Goal: Task Accomplishment & Management: Complete application form

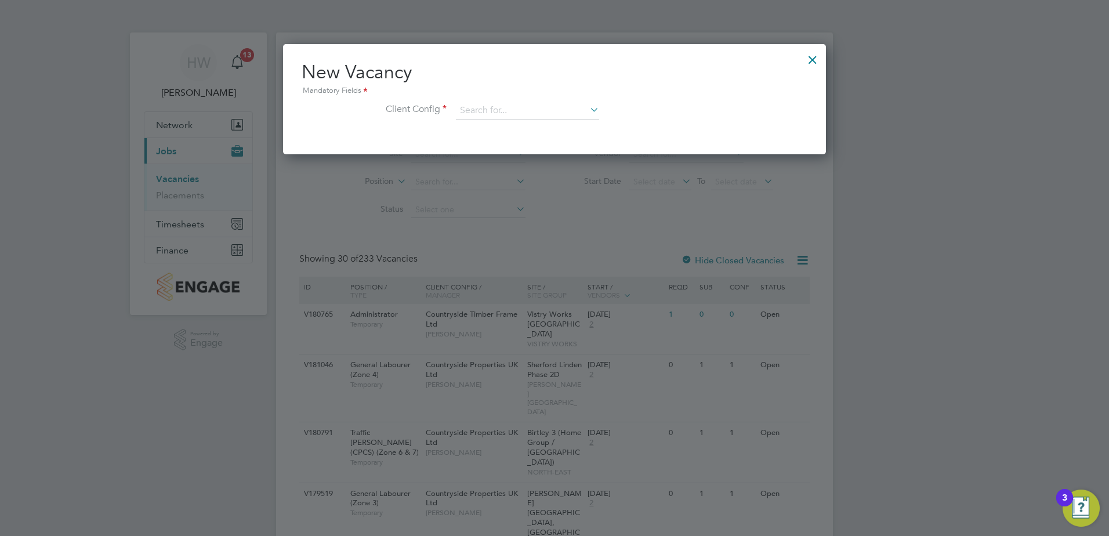
scroll to position [110, 544]
drag, startPoint x: 977, startPoint y: 222, endPoint x: 687, endPoint y: 242, distance: 290.8
click at [977, 222] on div at bounding box center [554, 268] width 1109 height 536
click at [571, 113] on input at bounding box center [527, 110] width 143 height 17
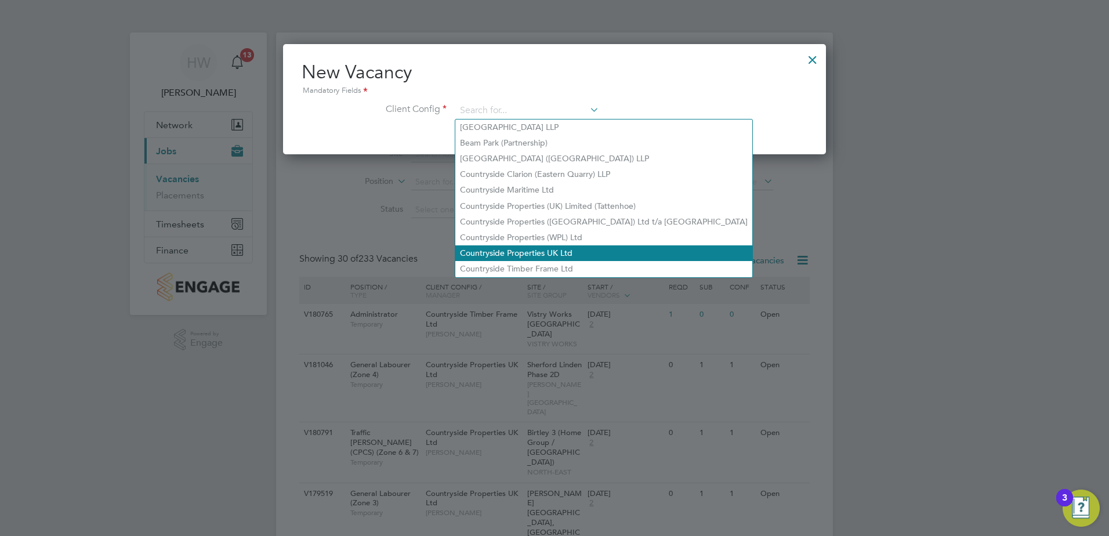
click at [531, 245] on li "Countryside Properties UK Ltd" at bounding box center [603, 253] width 297 height 16
type input "Countryside Properties UK Ltd"
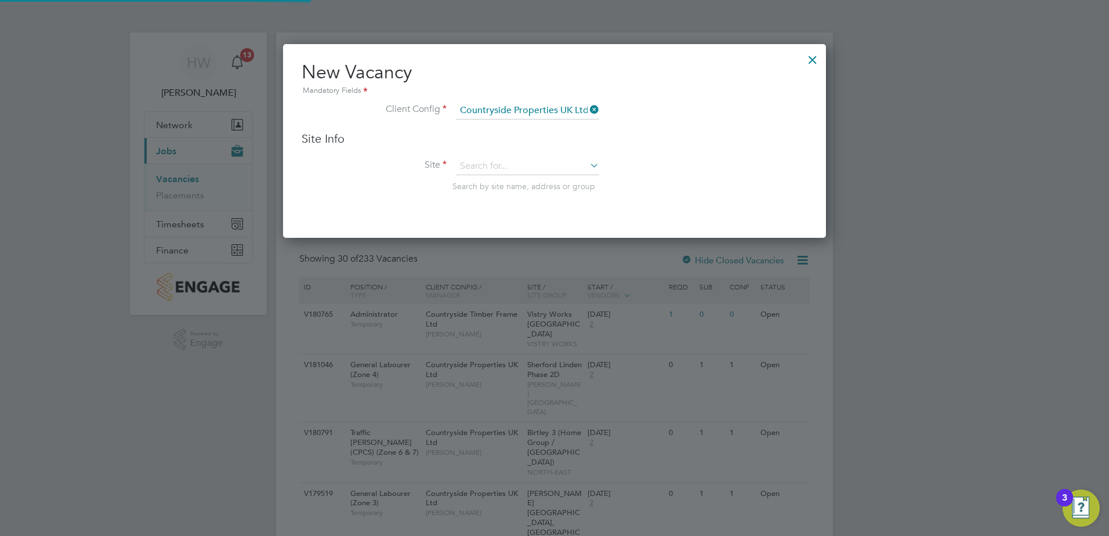
scroll to position [194, 544]
click at [541, 162] on input at bounding box center [527, 166] width 143 height 17
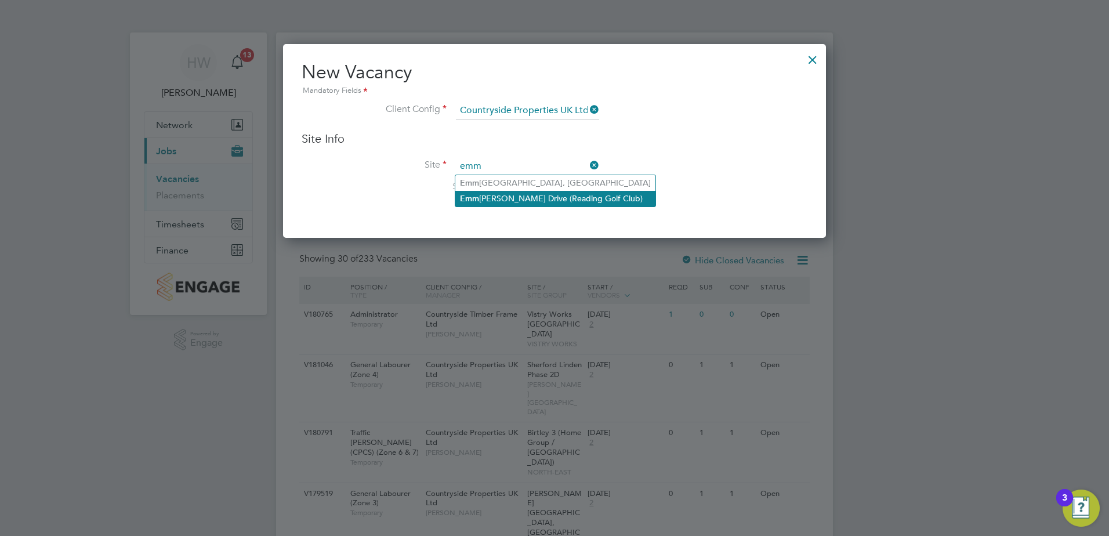
click at [531, 191] on li "Emm [PERSON_NAME] Drive (Reading Golf Club)" at bounding box center [555, 199] width 200 height 16
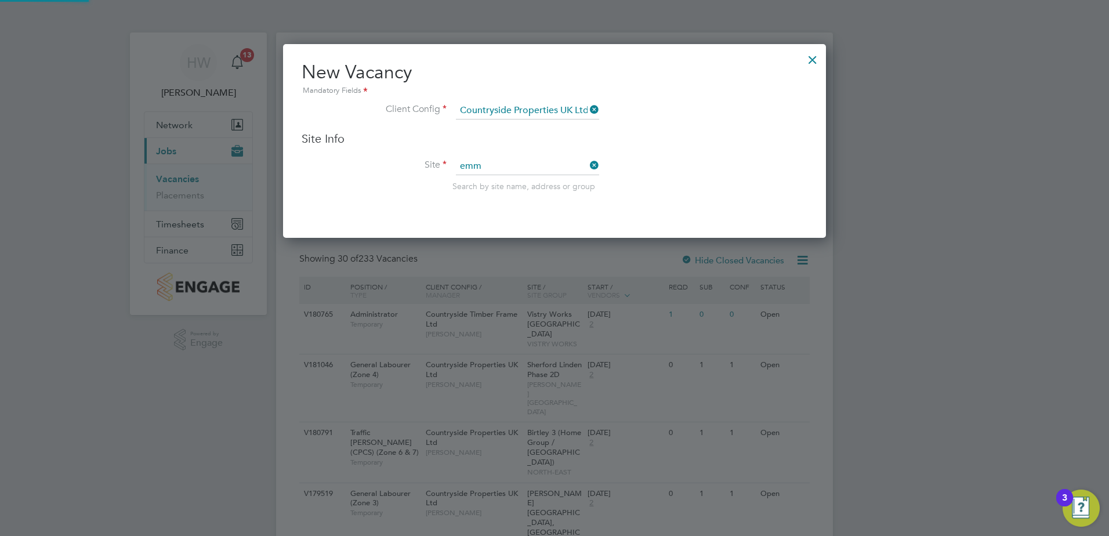
type input "[PERSON_NAME][GEOGRAPHIC_DATA] (Reading Golf Club)"
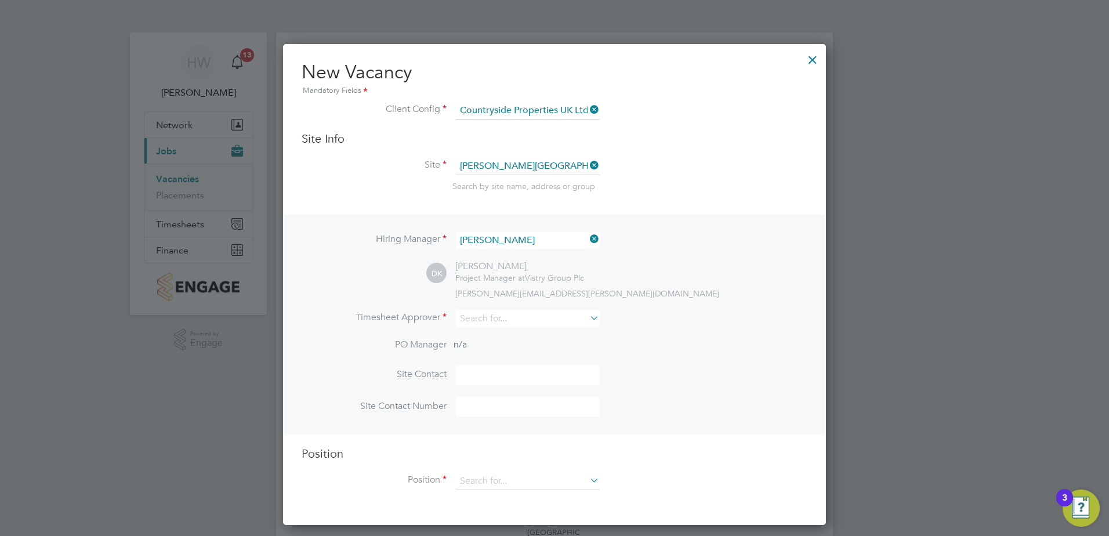
scroll to position [58, 0]
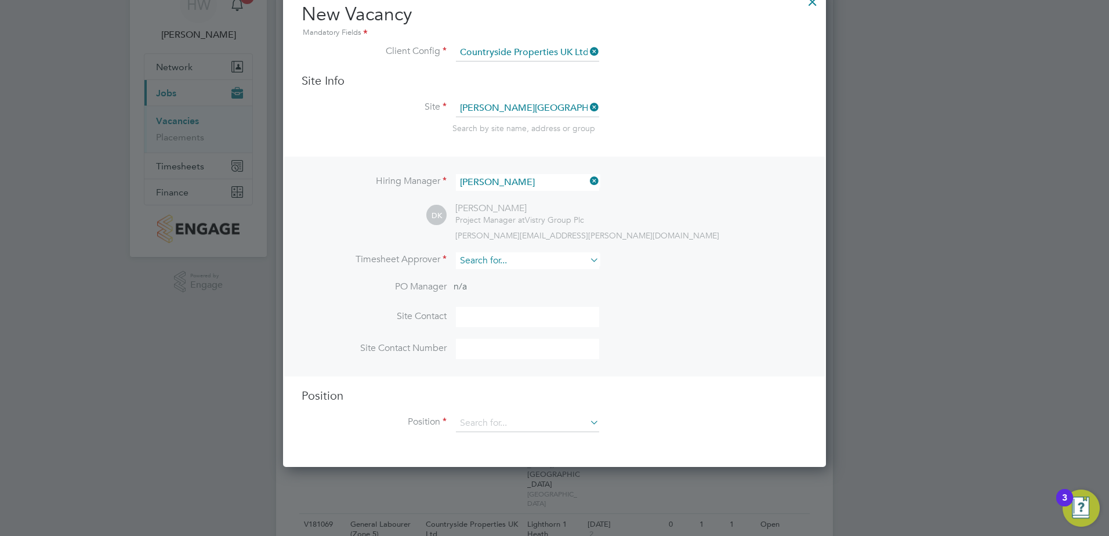
click at [515, 258] on input at bounding box center [527, 260] width 143 height 17
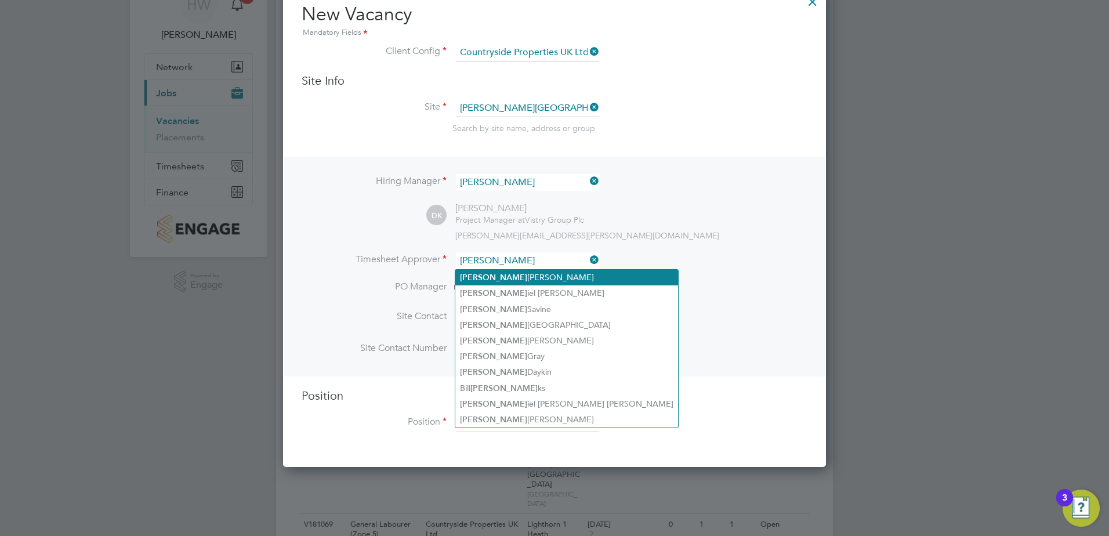
click at [516, 270] on li "[PERSON_NAME]" at bounding box center [566, 278] width 223 height 16
type input "[PERSON_NAME]"
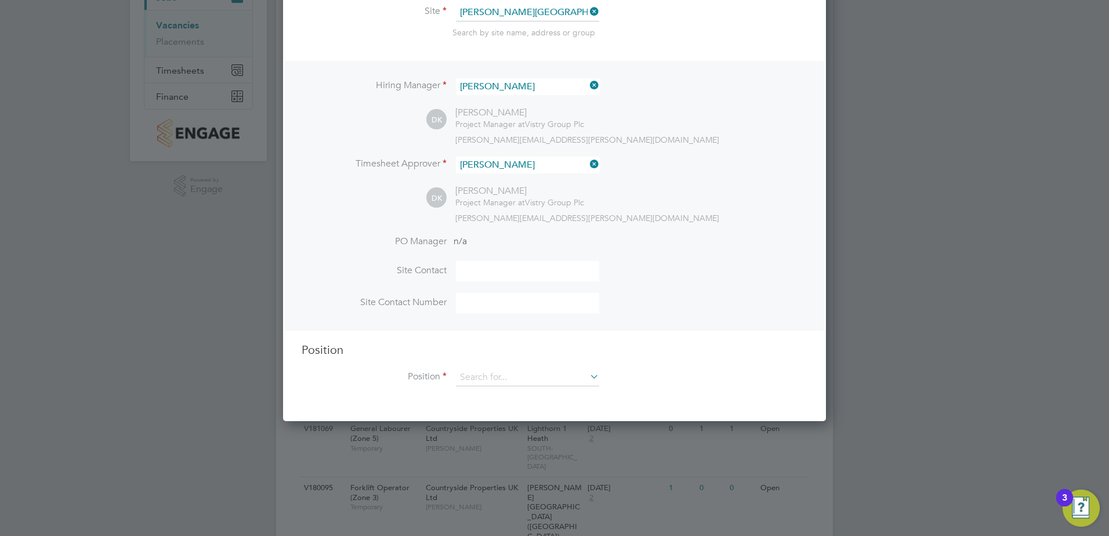
scroll to position [174, 0]
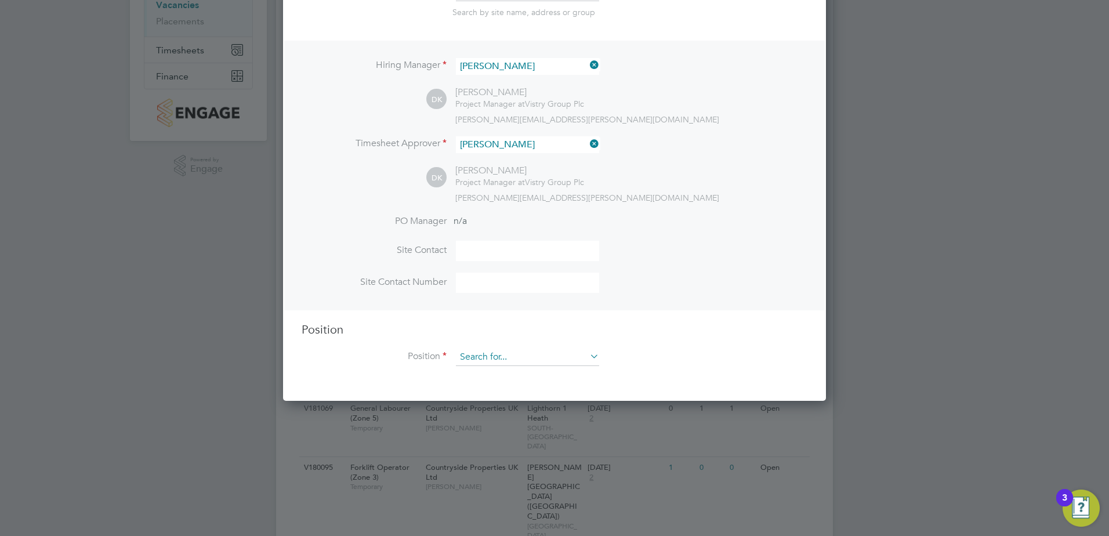
click at [530, 358] on input at bounding box center [527, 357] width 143 height 17
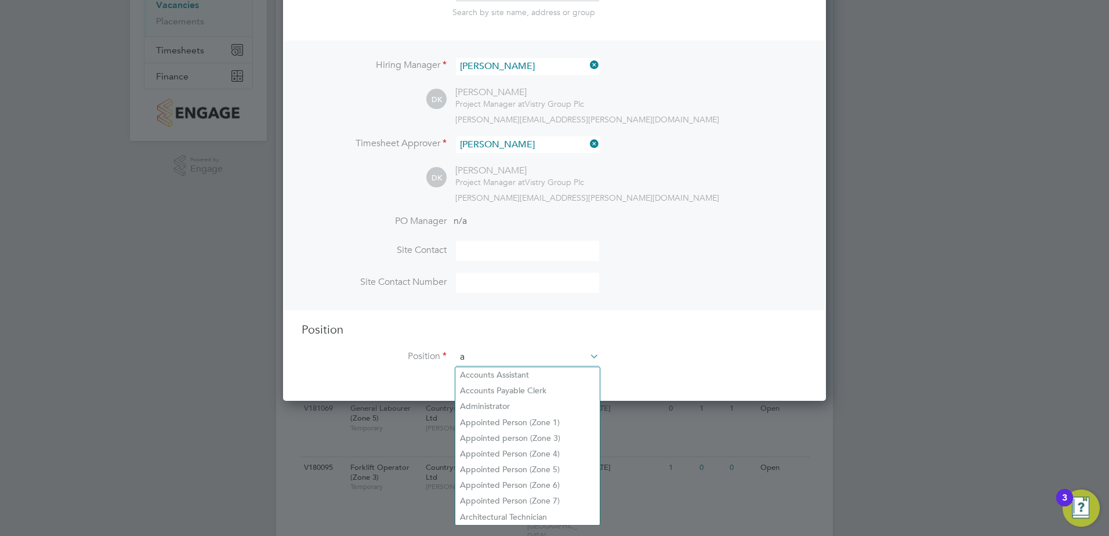
scroll to position [1667, 544]
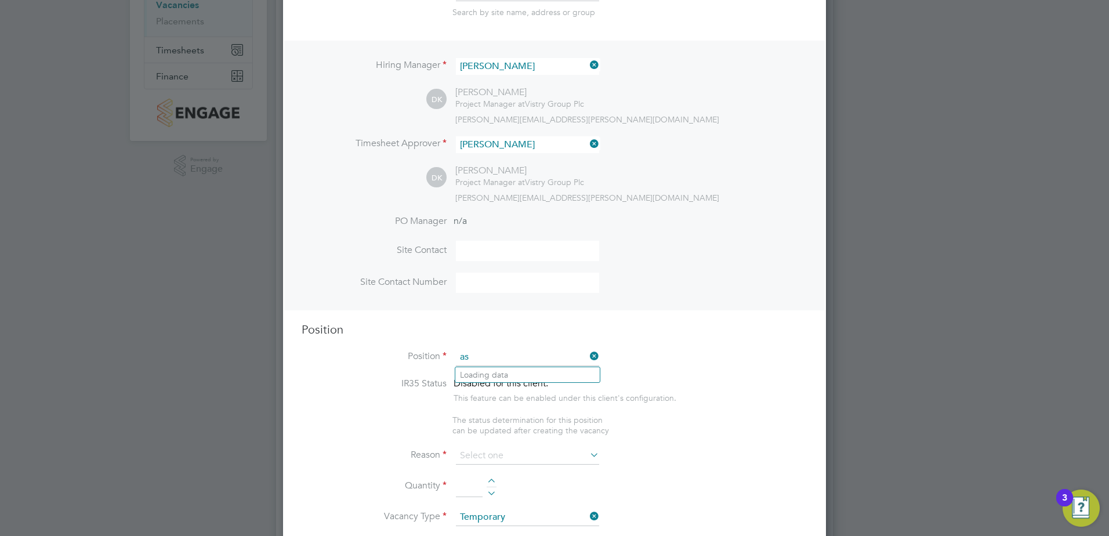
type input "a"
click at [502, 422] on li "Ass istant Site Manager" at bounding box center [527, 423] width 144 height 16
type input "Assistant Site Manager"
type textarea "• Loremipsum dol sitamet cons adi elitseddoeiu temp incid utlab etdolor ma aliq…"
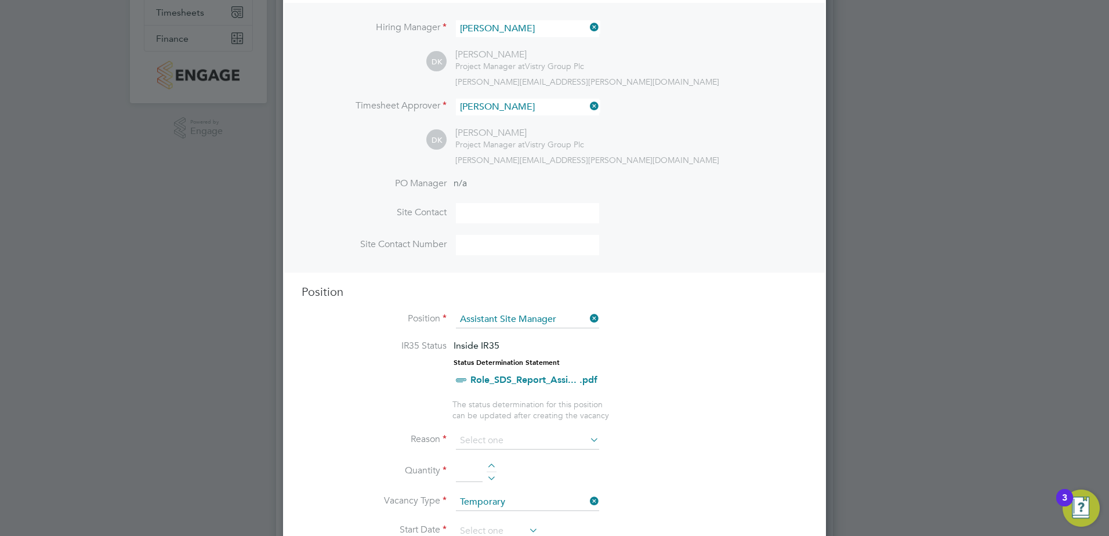
scroll to position [232, 0]
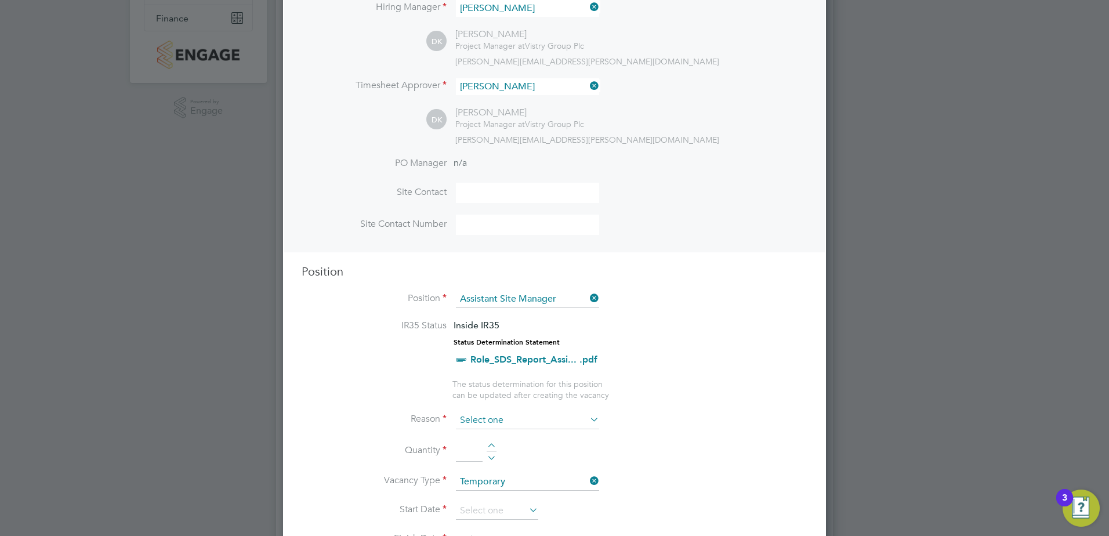
click at [510, 418] on input at bounding box center [527, 420] width 143 height 17
click at [513, 463] on li "Extra Work" at bounding box center [527, 467] width 144 height 15
type input "Extra Work"
click at [488, 444] on div at bounding box center [492, 447] width 10 height 8
type input "1"
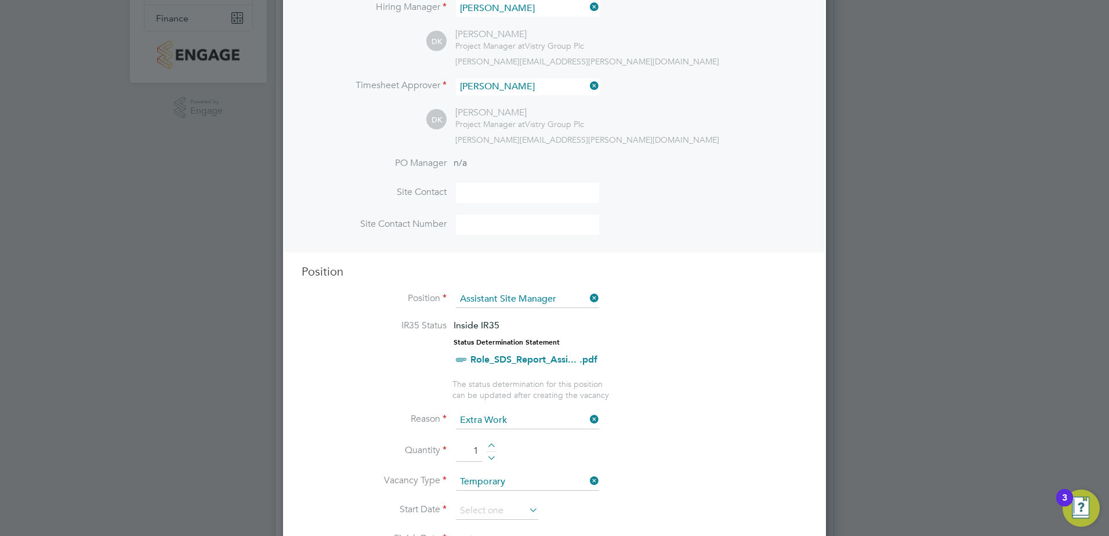
scroll to position [290, 0]
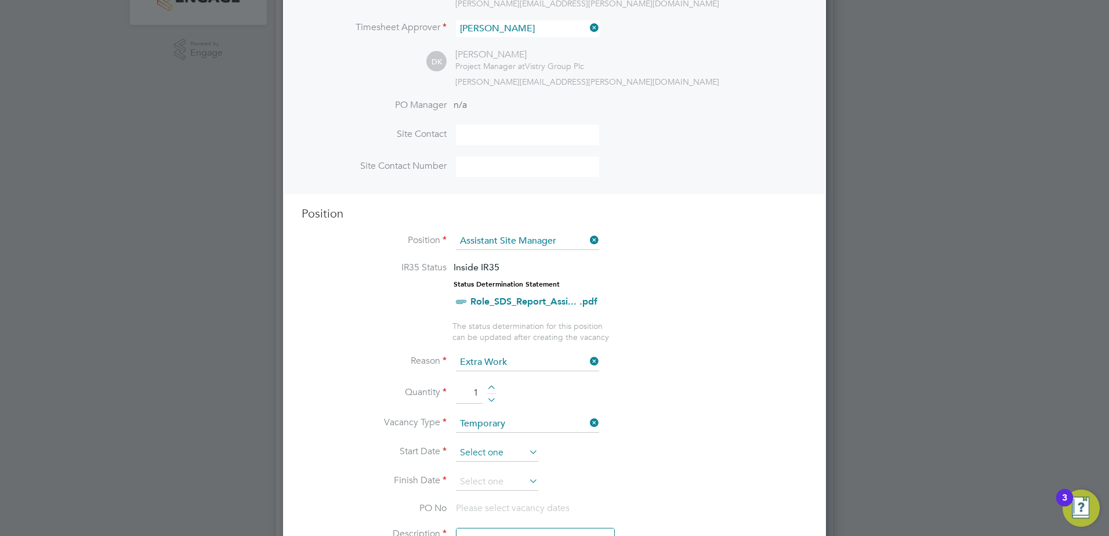
click at [491, 450] on input at bounding box center [497, 452] width 82 height 17
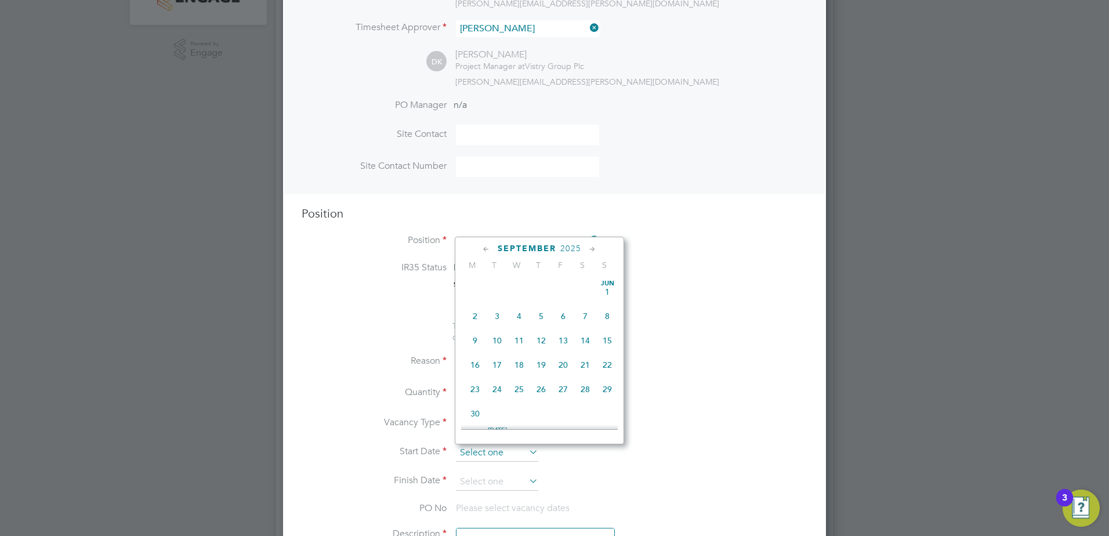
scroll to position [427, 0]
click at [479, 312] on span "15" at bounding box center [475, 305] width 22 height 22
type input "[DATE]"
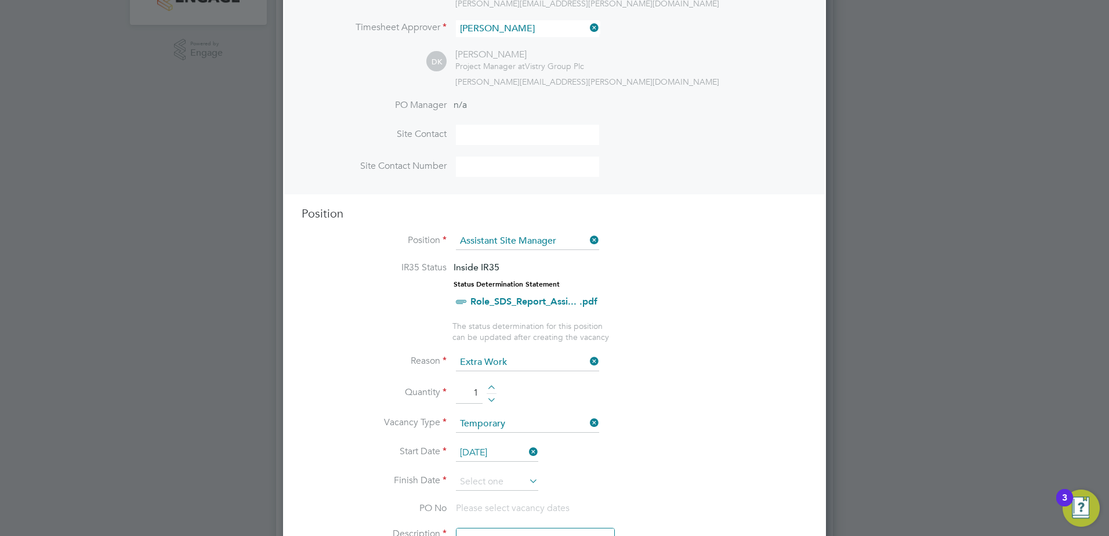
click at [527, 486] on icon at bounding box center [527, 481] width 0 height 16
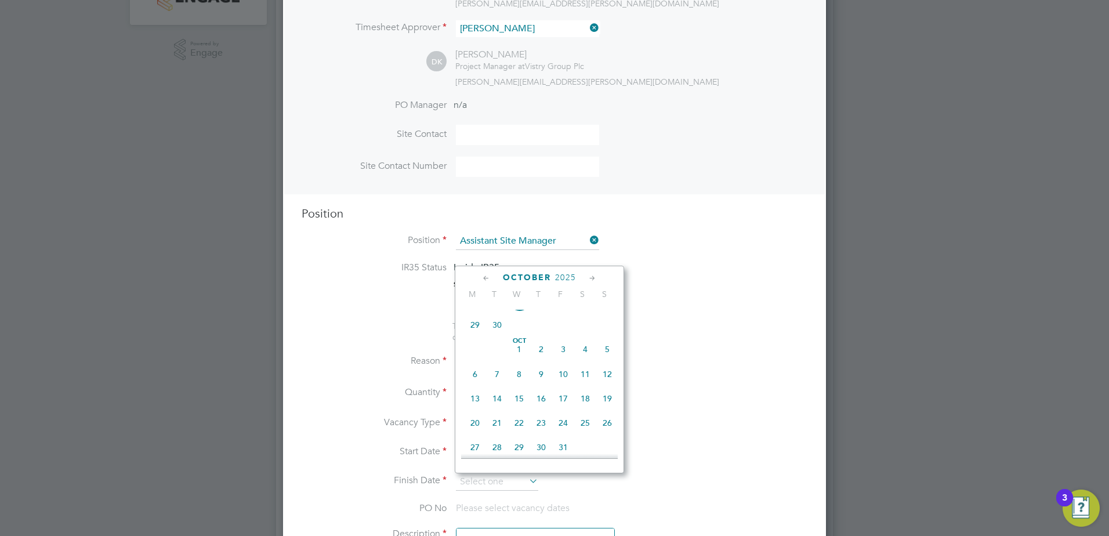
scroll to position [543, 0]
click at [564, 400] on span "31" at bounding box center [563, 389] width 22 height 22
type input "[DATE]"
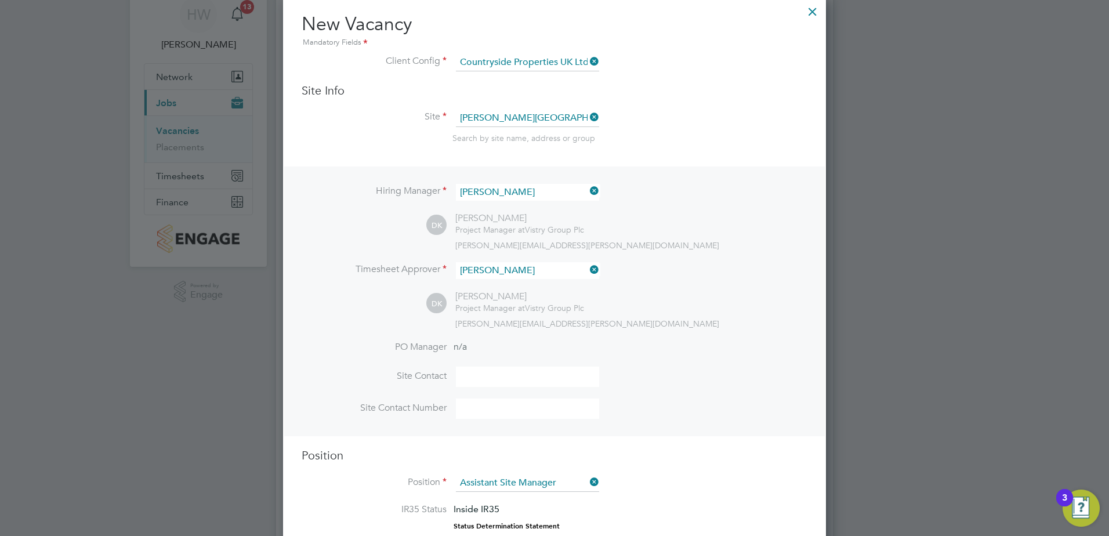
scroll to position [0, 0]
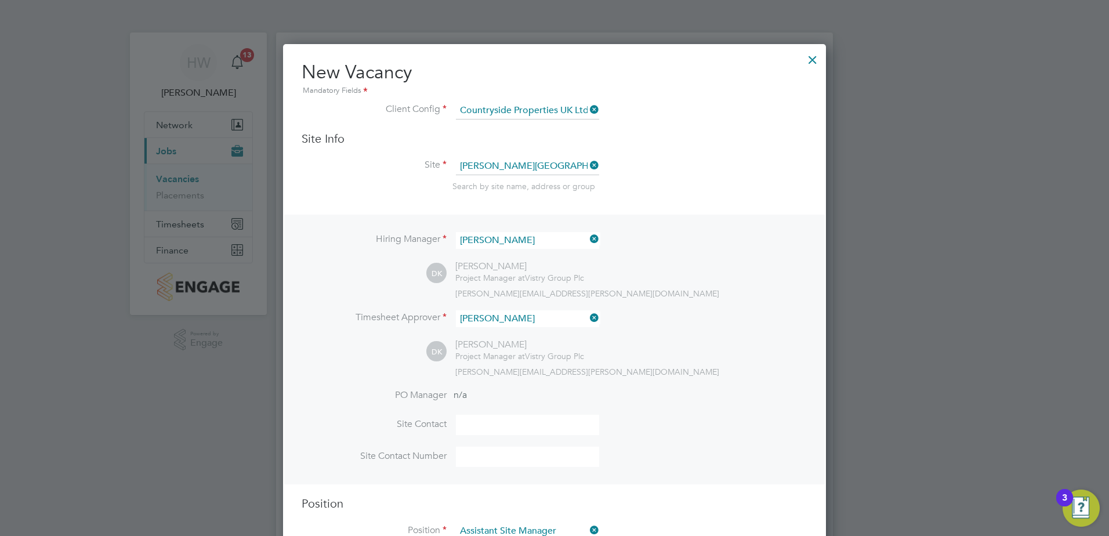
click at [814, 56] on div at bounding box center [812, 56] width 21 height 21
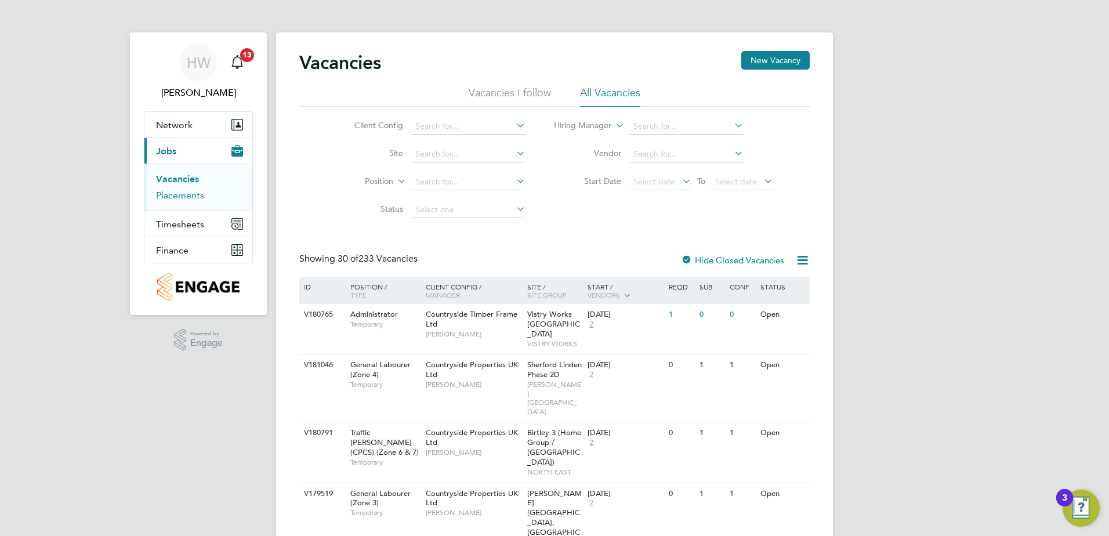
click at [182, 194] on link "Placements" at bounding box center [180, 195] width 48 height 11
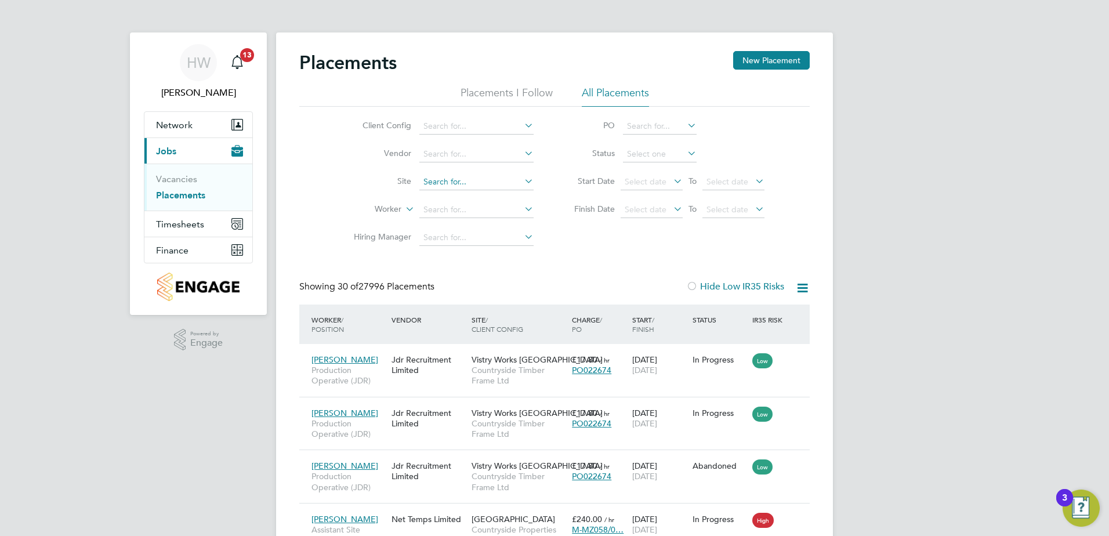
click at [483, 176] on input at bounding box center [476, 182] width 114 height 16
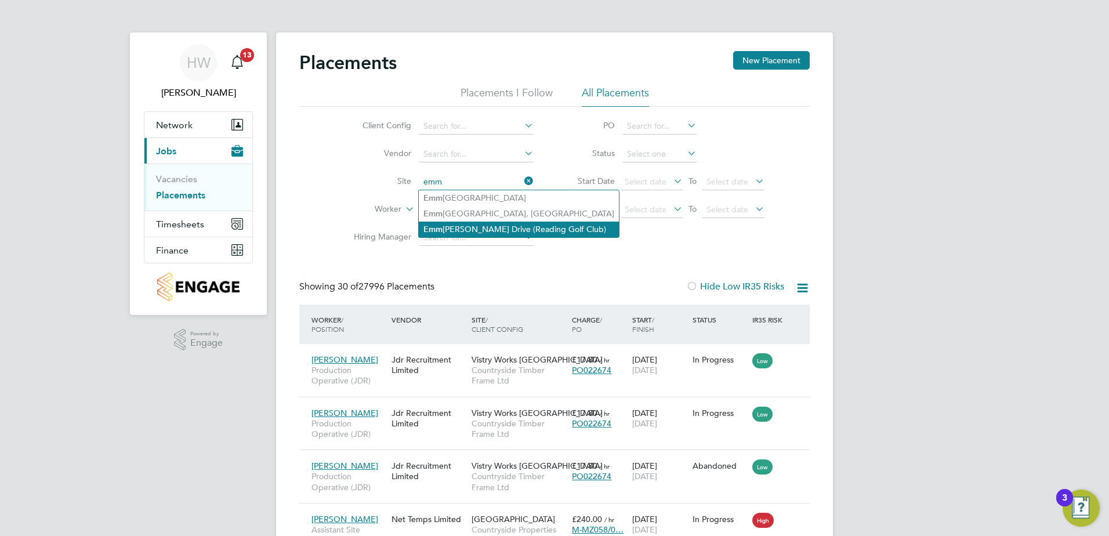
click at [494, 224] on li "Emm [PERSON_NAME] Drive (Reading Golf Club)" at bounding box center [519, 230] width 200 height 16
type input "[PERSON_NAME][GEOGRAPHIC_DATA] (Reading Golf Club)"
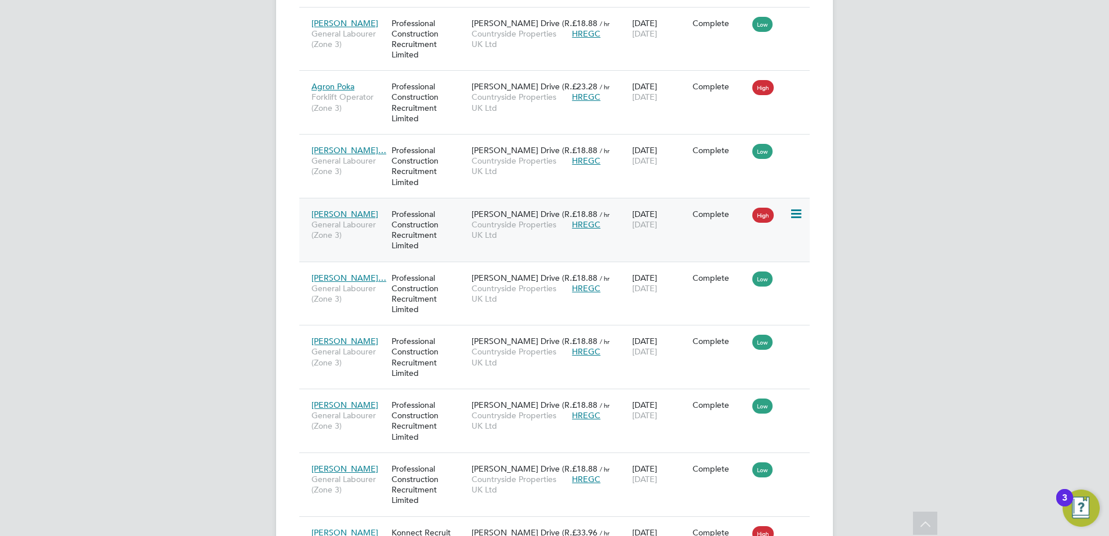
scroll to position [580, 0]
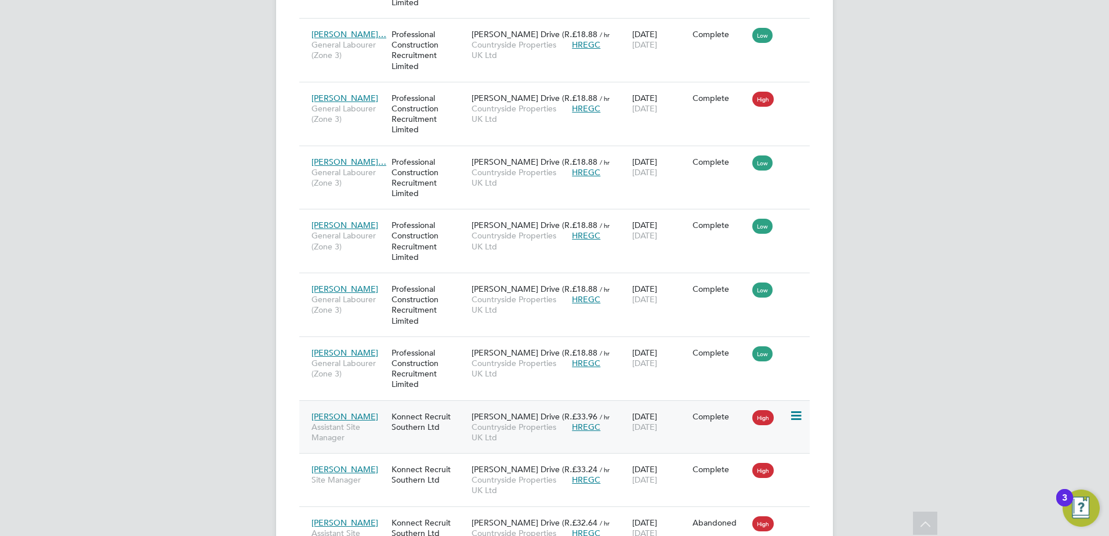
click at [369, 421] on div "[PERSON_NAME] Assistant Site Manager" at bounding box center [349, 427] width 80 height 44
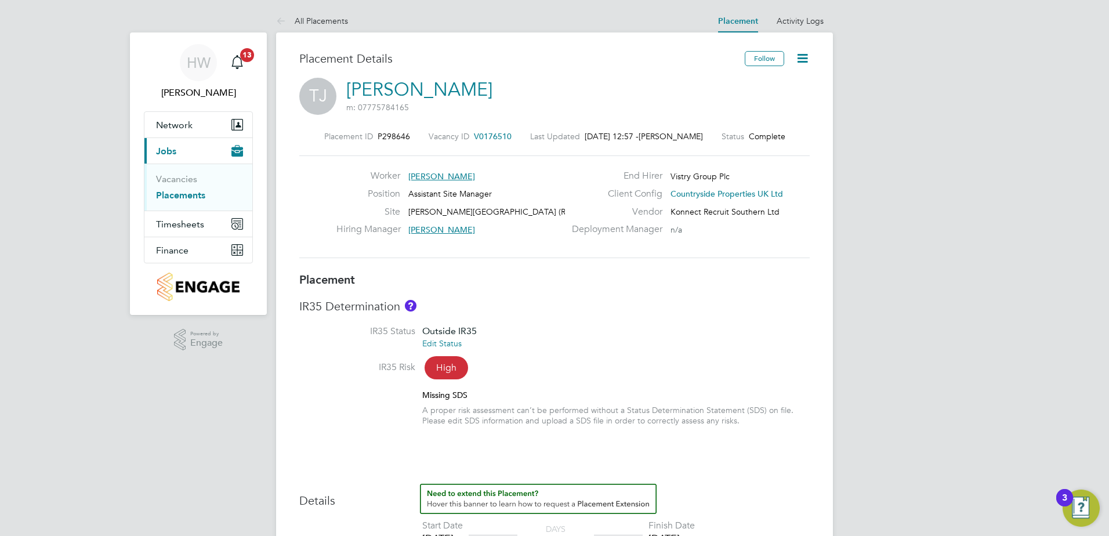
click at [191, 197] on link "Placements" at bounding box center [180, 195] width 49 height 11
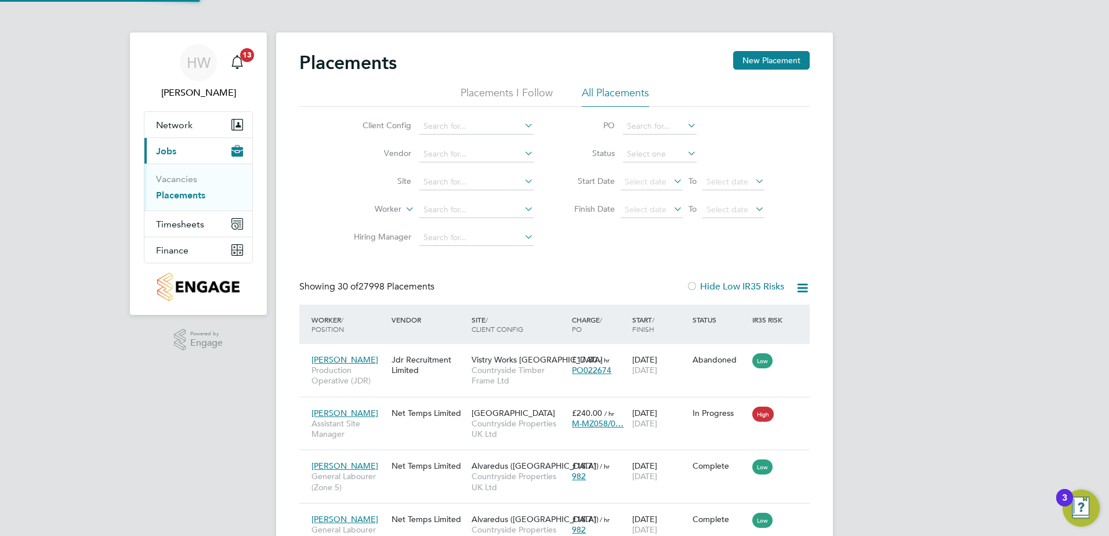
scroll to position [44, 101]
click at [171, 175] on link "Vacancies" at bounding box center [176, 178] width 41 height 11
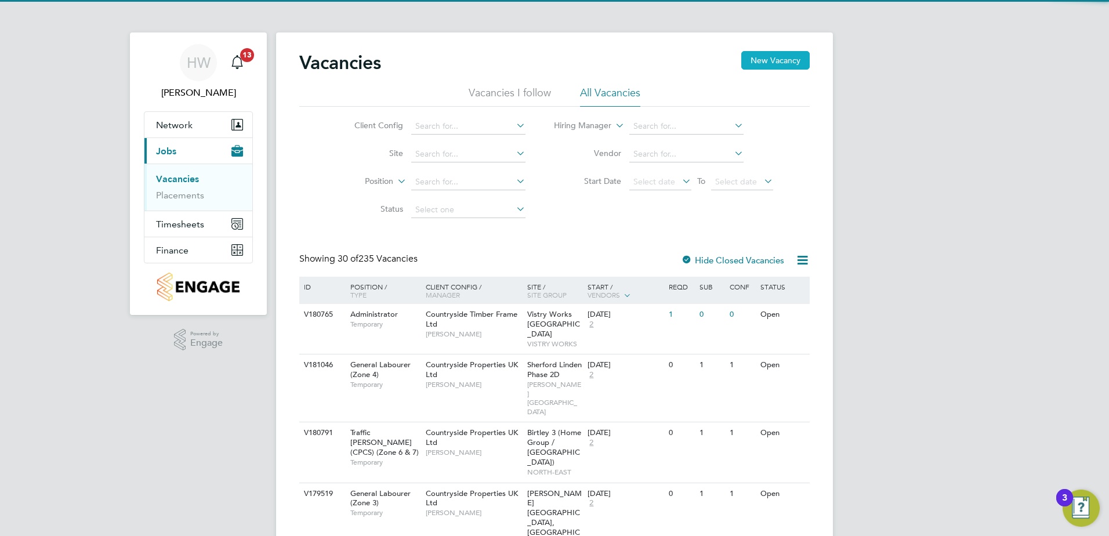
click at [750, 59] on button "New Vacancy" at bounding box center [775, 60] width 68 height 19
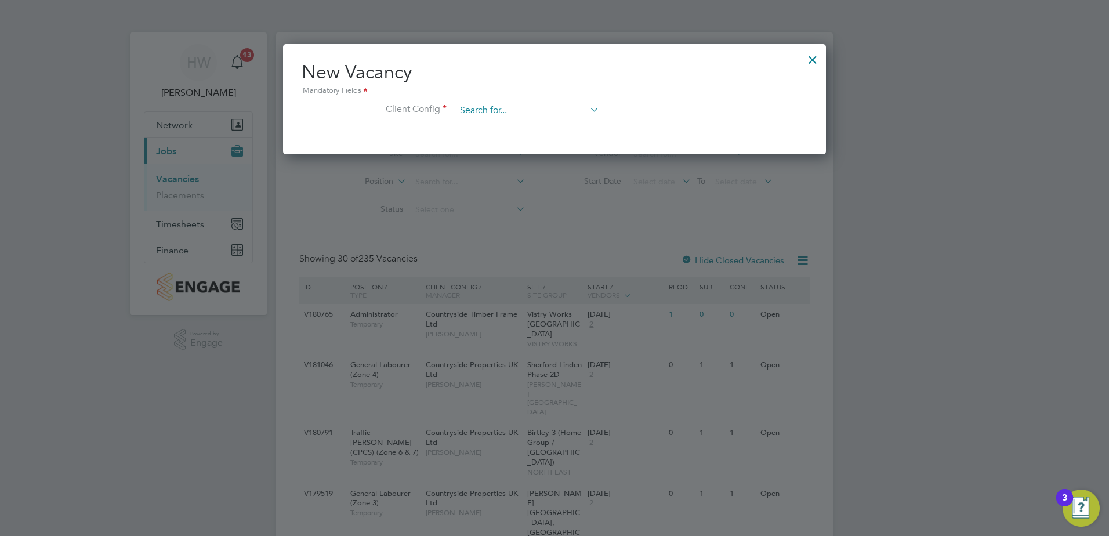
click at [539, 111] on input at bounding box center [527, 110] width 143 height 17
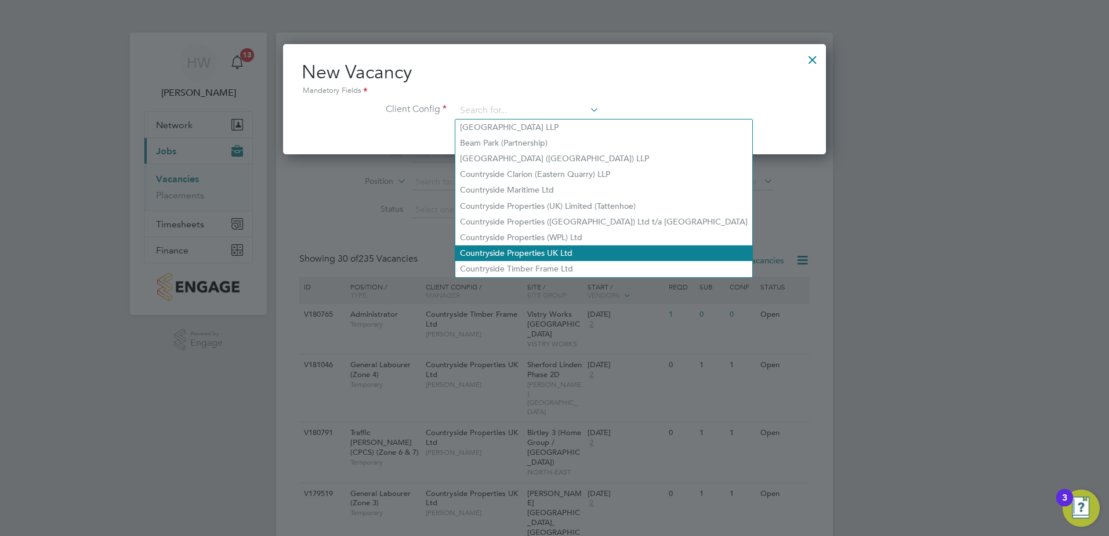
click at [532, 245] on li "Countryside Properties UK Ltd" at bounding box center [603, 253] width 297 height 16
type input "Countryside Properties UK Ltd"
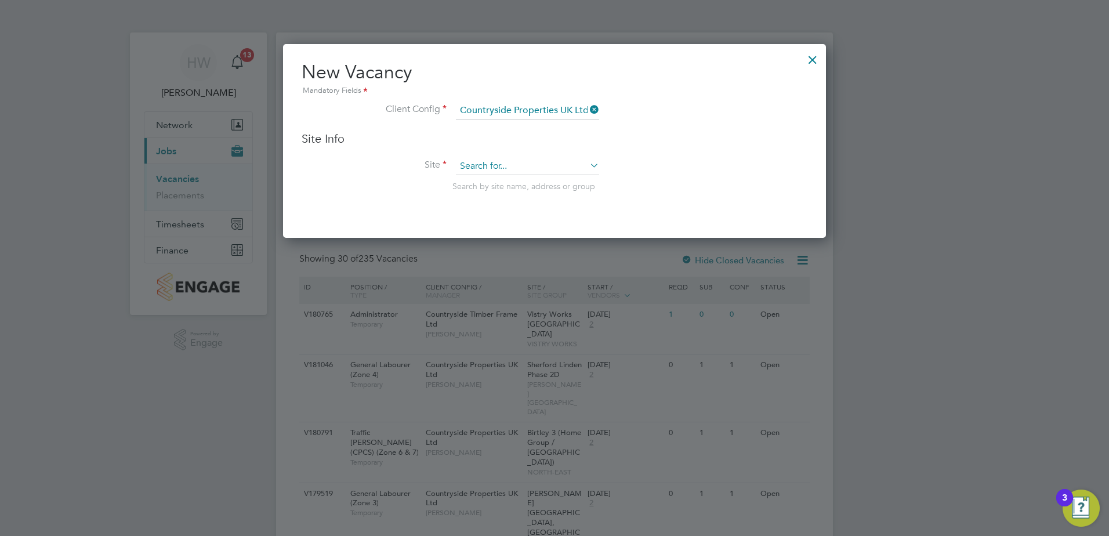
click at [520, 171] on input at bounding box center [527, 166] width 143 height 17
click at [536, 187] on li "Emmer Green Drive (Reading Golf Club)" at bounding box center [553, 183] width 197 height 16
type input "[PERSON_NAME][GEOGRAPHIC_DATA] (Reading Golf Club)"
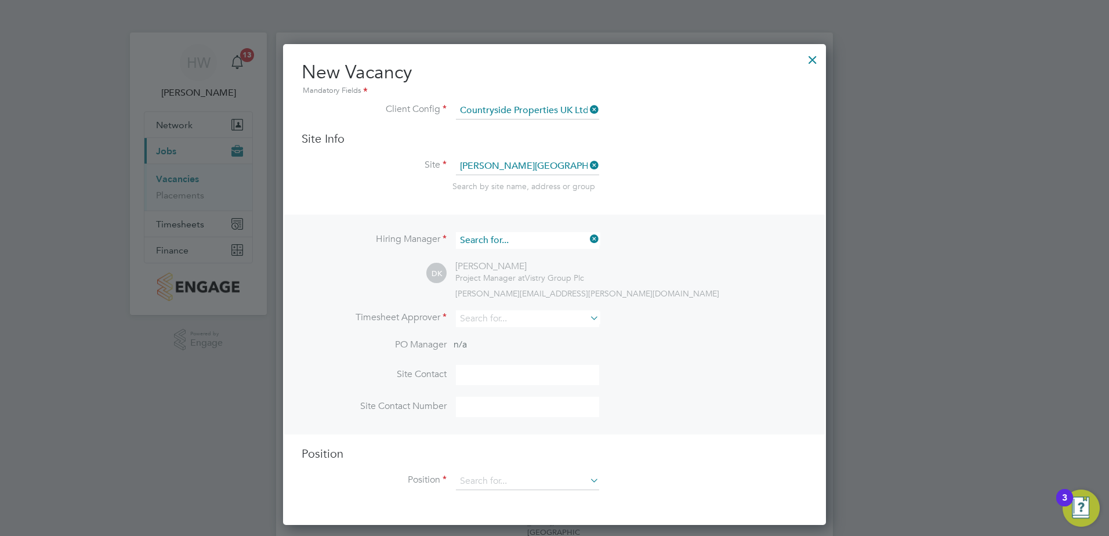
click at [537, 234] on input at bounding box center [527, 240] width 143 height 17
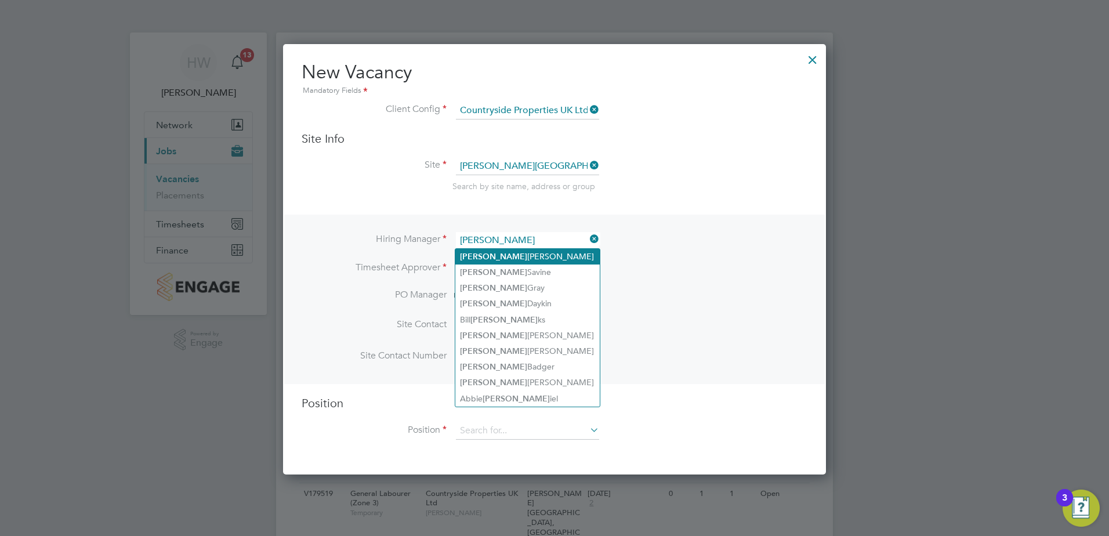
click at [489, 258] on li "[PERSON_NAME]" at bounding box center [527, 257] width 144 height 16
type input "[PERSON_NAME]"
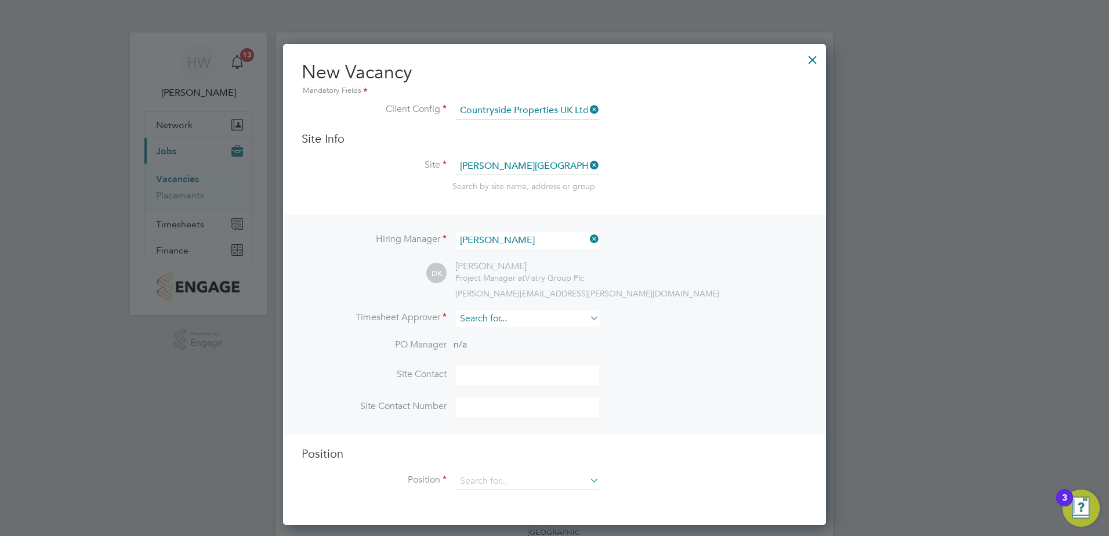
click at [512, 317] on input at bounding box center [527, 318] width 143 height 17
click at [512, 334] on li "Dan Kn owles" at bounding box center [527, 336] width 144 height 16
type input "[PERSON_NAME]"
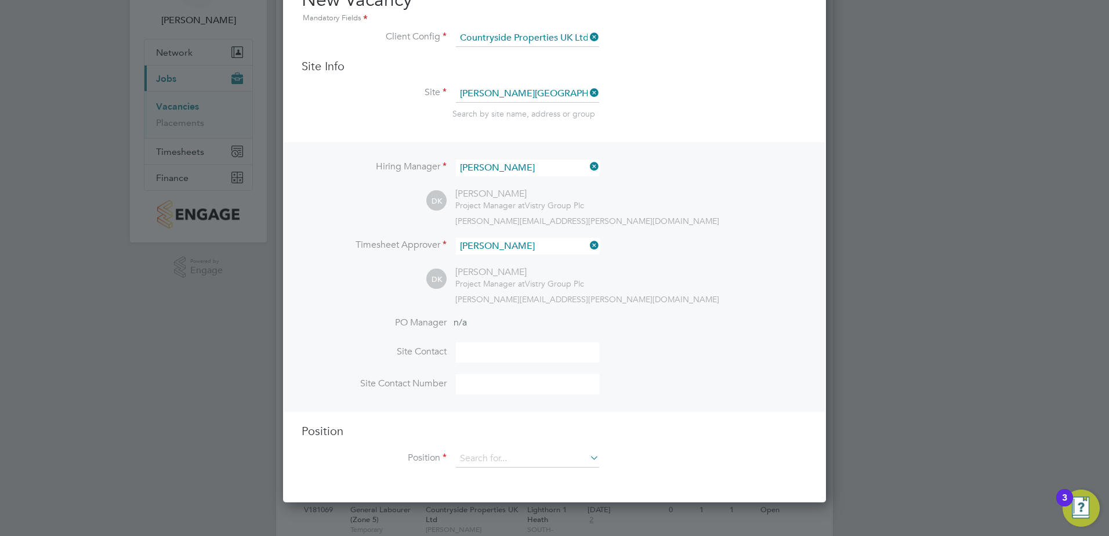
scroll to position [174, 0]
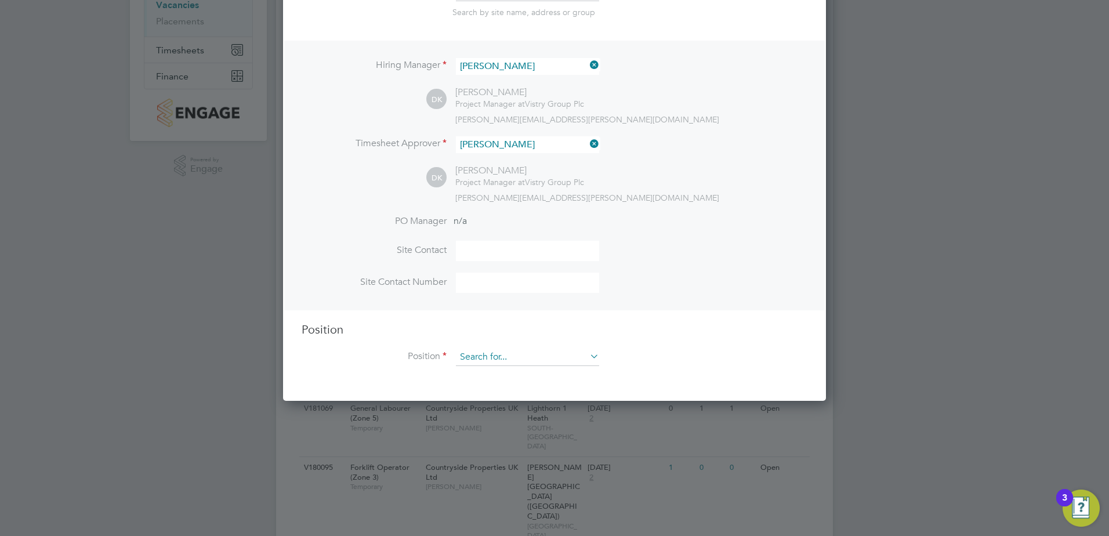
click at [527, 360] on input at bounding box center [527, 357] width 143 height 17
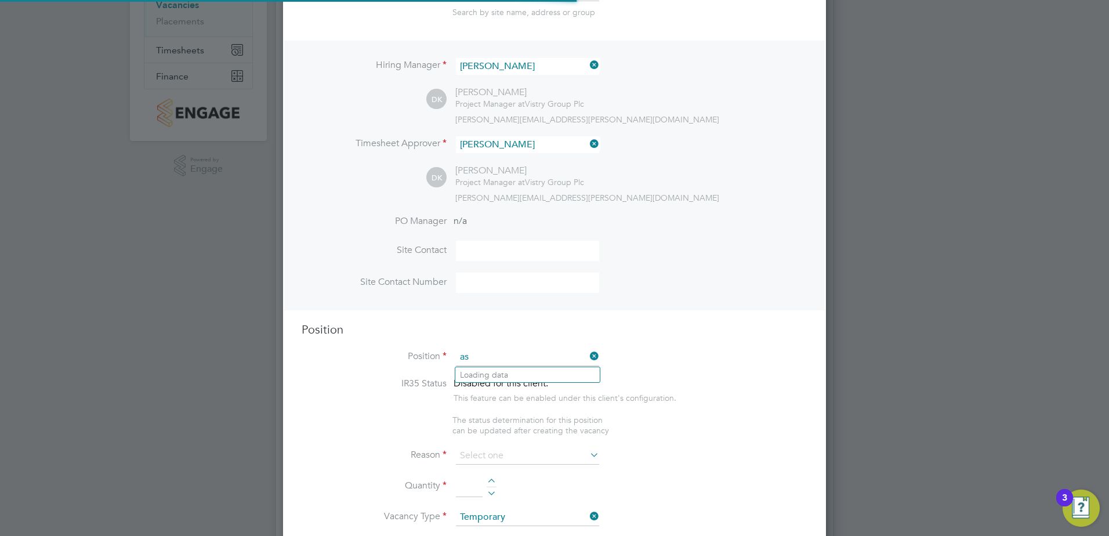
scroll to position [1667, 544]
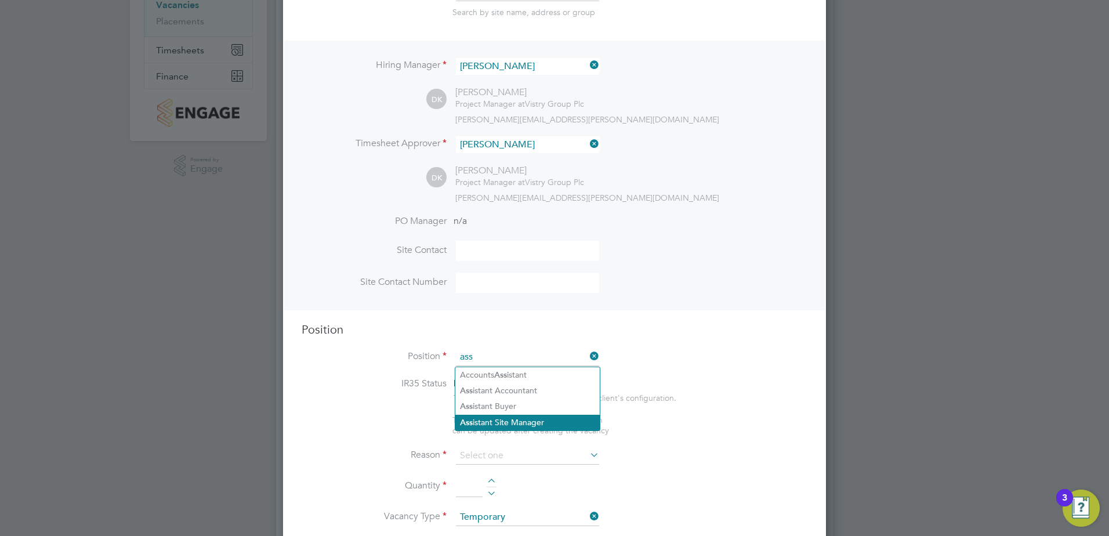
click at [531, 421] on li "Ass istant Site Manager" at bounding box center [527, 423] width 144 height 16
type input "Assistant Site Manager"
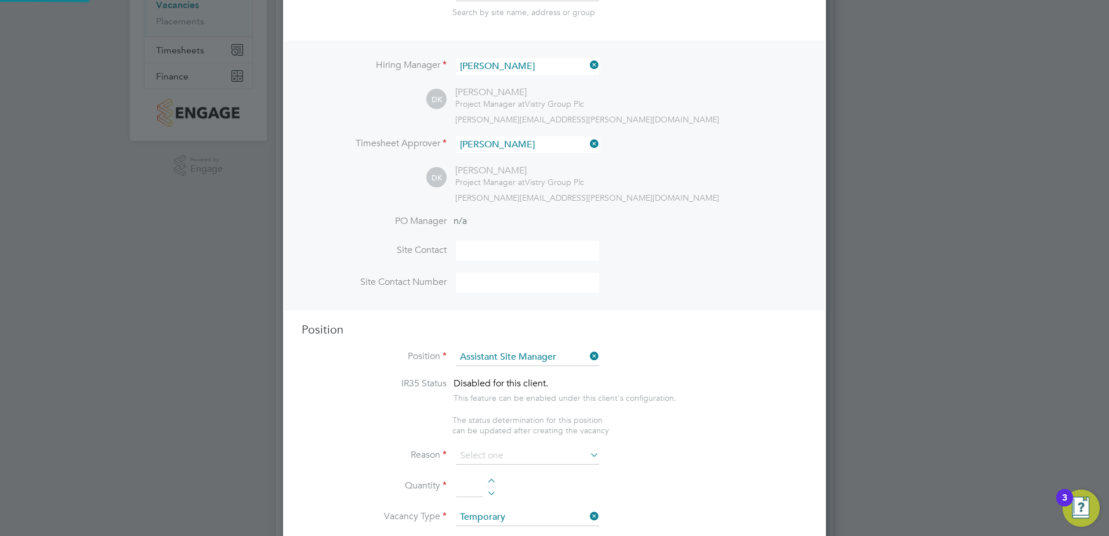
type textarea "• Loremipsum dol sitamet cons adi elitseddoeiu temp incid utlab etdolor ma aliq…"
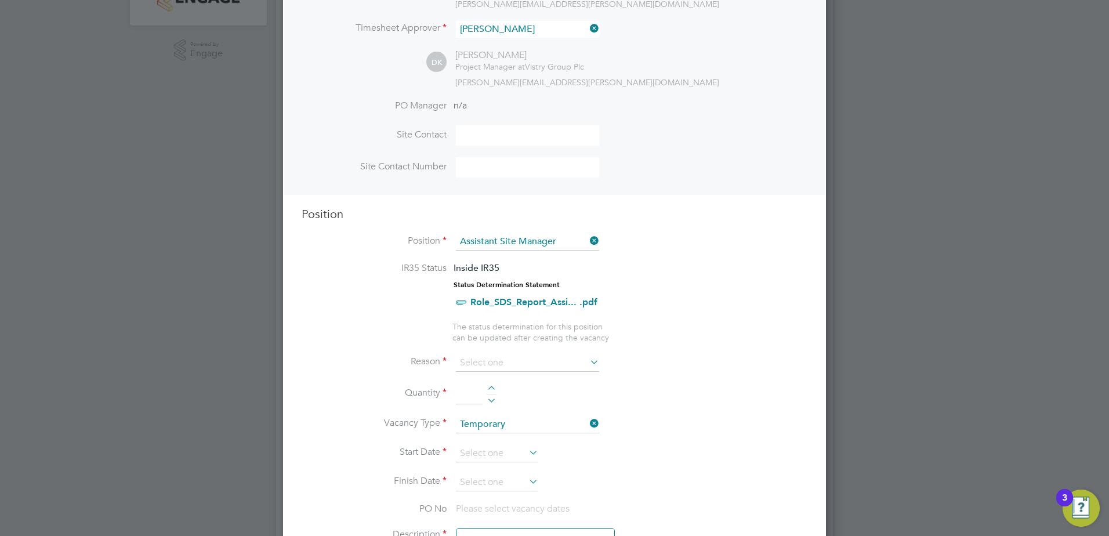
scroll to position [290, 0]
click at [519, 363] on input at bounding box center [527, 362] width 143 height 17
click at [515, 405] on li "Extra Work" at bounding box center [527, 409] width 144 height 15
type input "Extra Work"
click at [493, 386] on div at bounding box center [492, 389] width 10 height 8
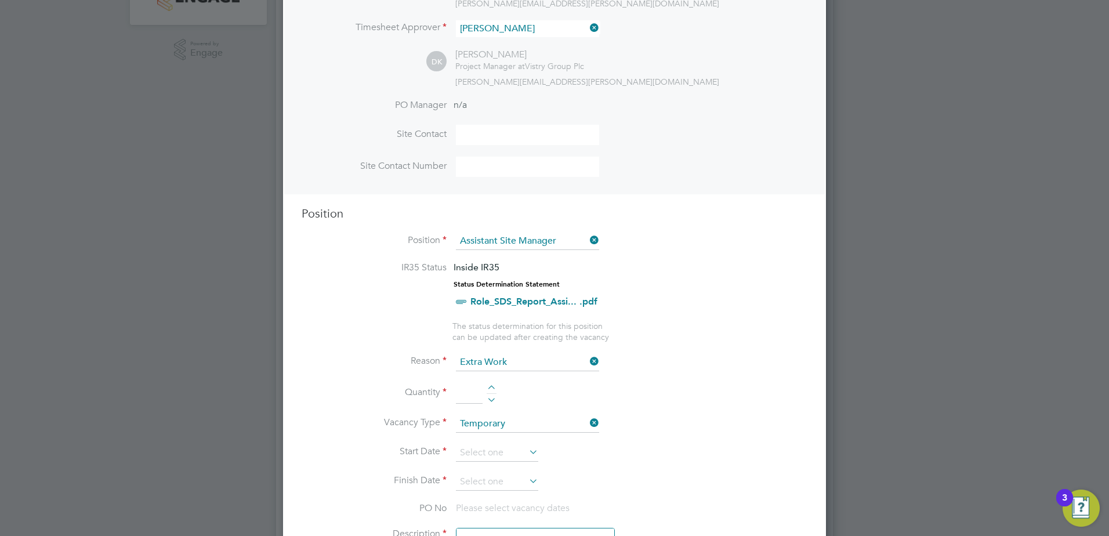
type input "1"
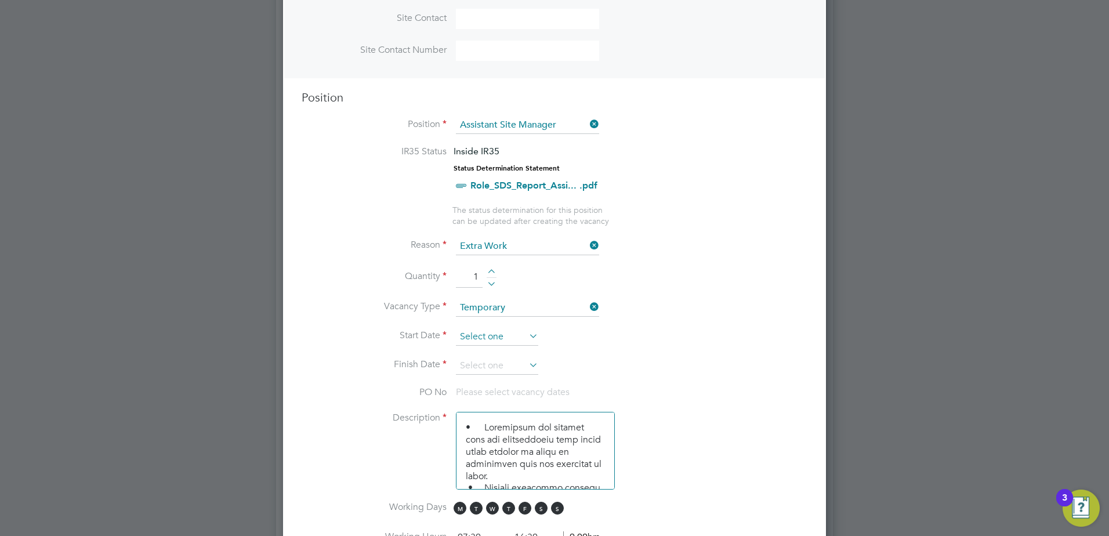
click at [521, 343] on input at bounding box center [497, 336] width 82 height 17
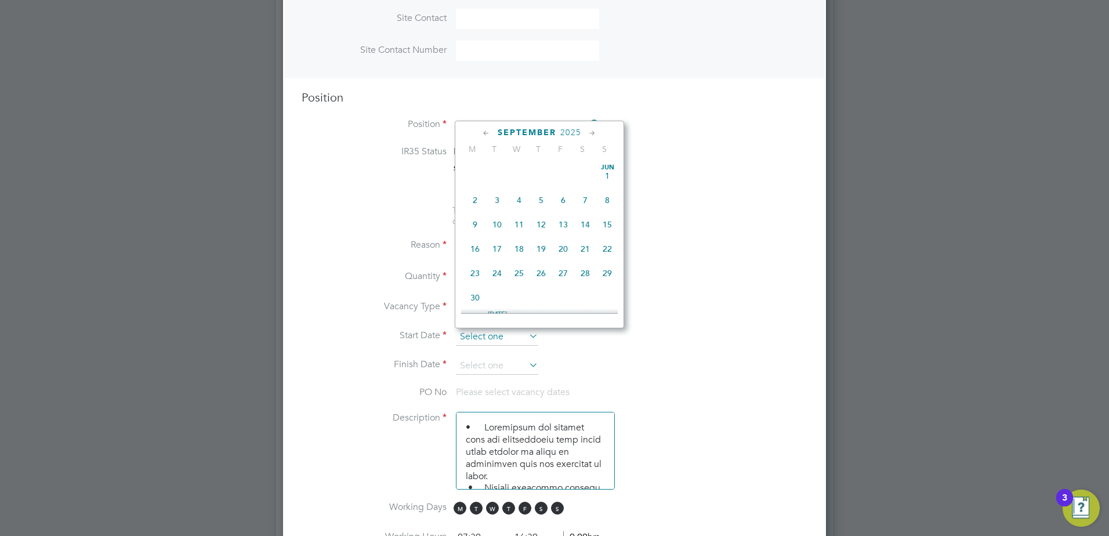
scroll to position [427, 0]
click at [478, 195] on span "15" at bounding box center [475, 189] width 22 height 22
type input "[DATE]"
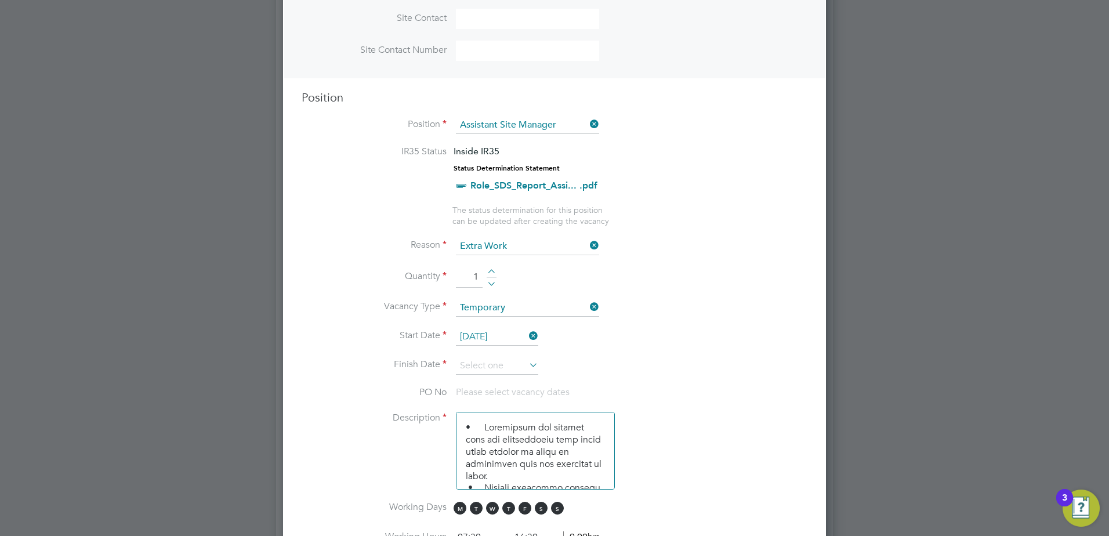
click at [527, 365] on icon at bounding box center [527, 365] width 0 height 16
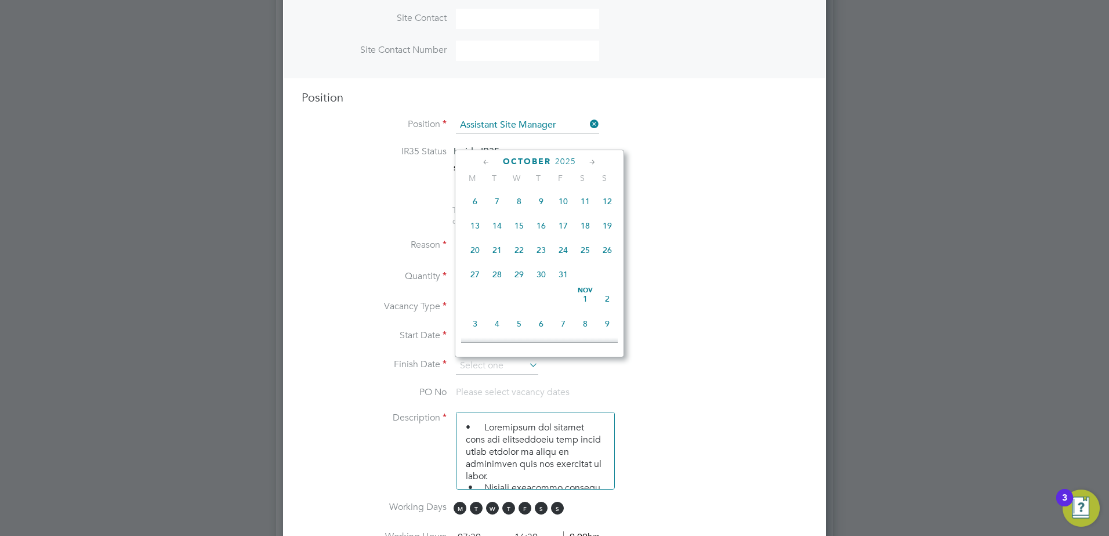
scroll to position [543, 0]
click at [566, 284] on span "31" at bounding box center [563, 273] width 22 height 22
type input "[DATE]"
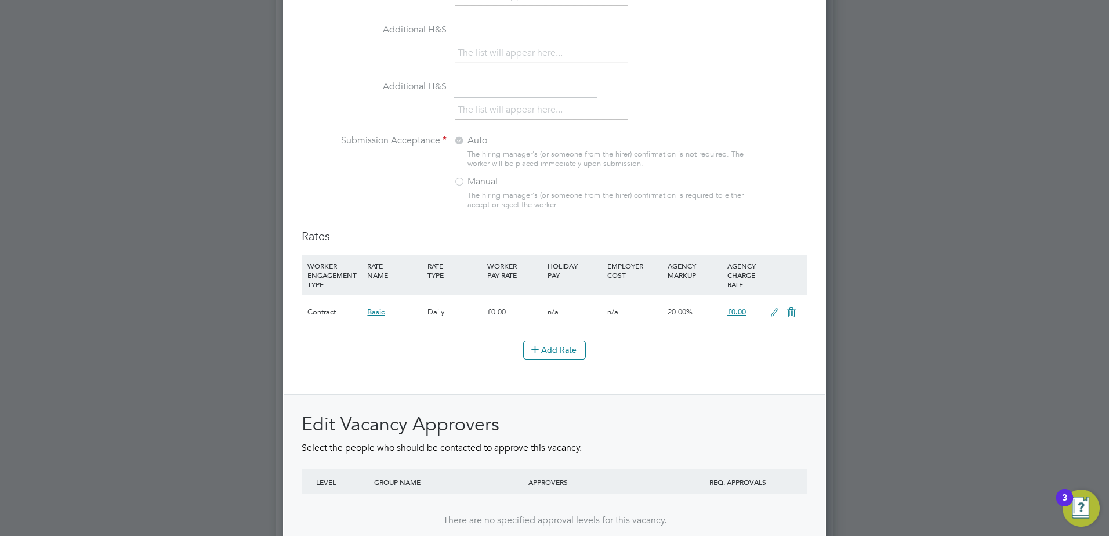
scroll to position [1218, 0]
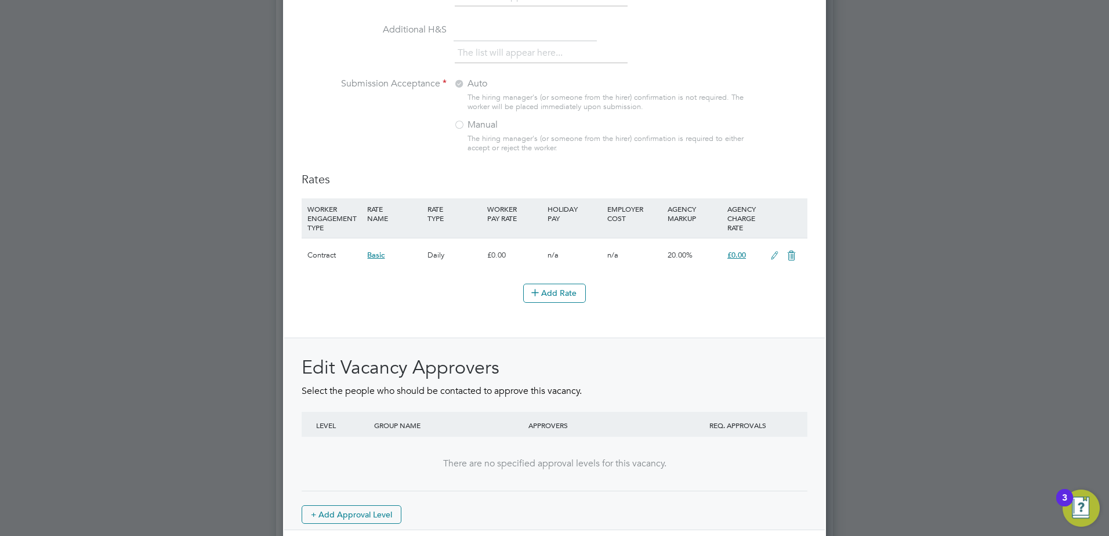
click at [773, 258] on icon at bounding box center [774, 255] width 15 height 9
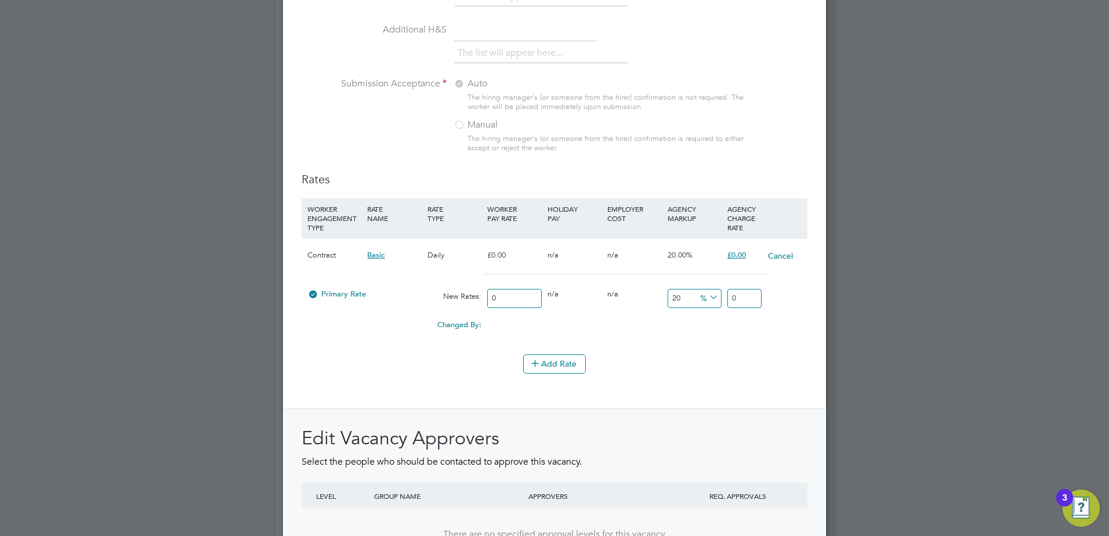
scroll to position [1841, 544]
click at [508, 299] on input "0" at bounding box center [514, 298] width 54 height 19
type input "2"
type input "2.4"
type input "23"
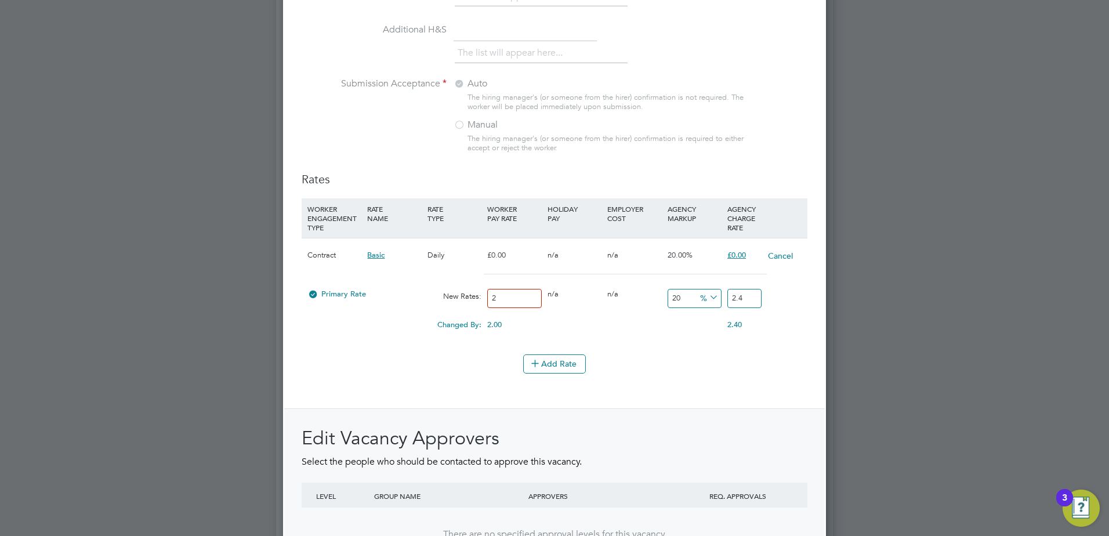
type input "27.6"
type input "23.2"
type input "27.84"
type input "23.24"
type input "27.888"
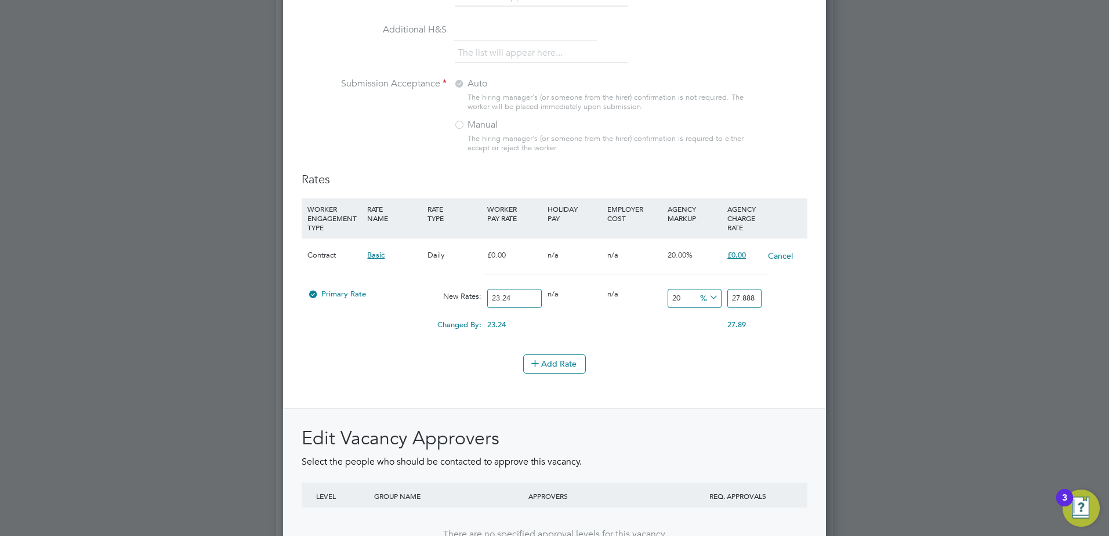
type input "23.2"
type input "27.84"
type input "23"
type input "27.6"
type input "2"
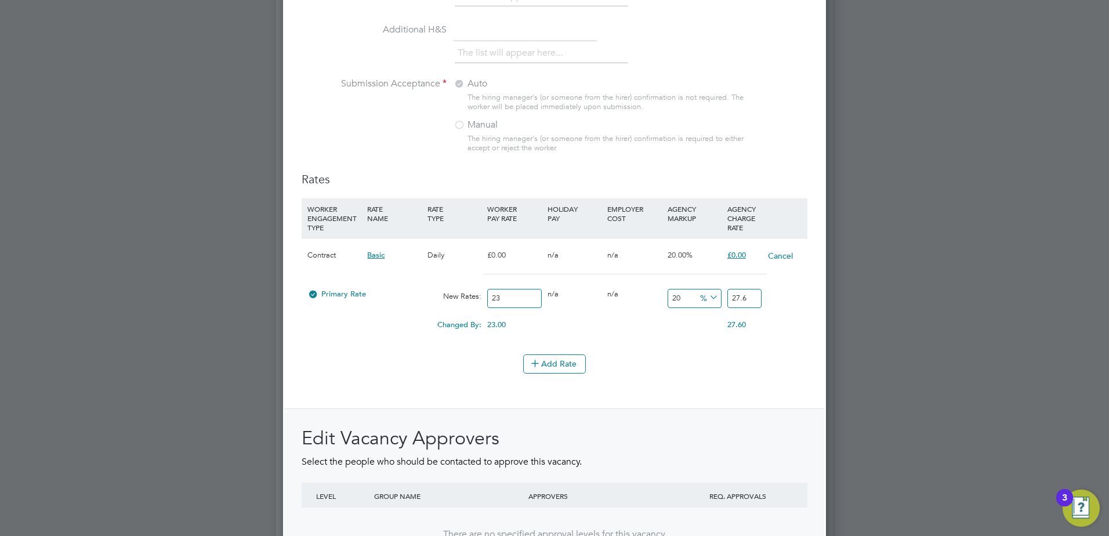
type input "2.4"
type input "24"
type input "28.8"
type input "24.2"
type input "29.04"
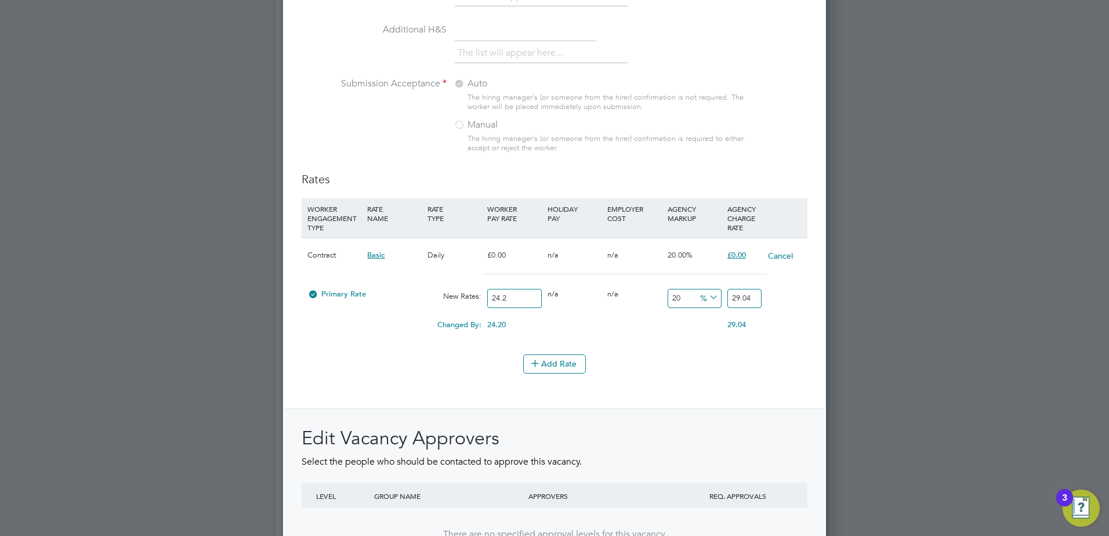
type input "24.29"
type input "29.148"
type input "24.29"
click at [631, 371] on div "Add Rate" at bounding box center [555, 363] width 506 height 19
click at [314, 295] on div at bounding box center [313, 298] width 12 height 9
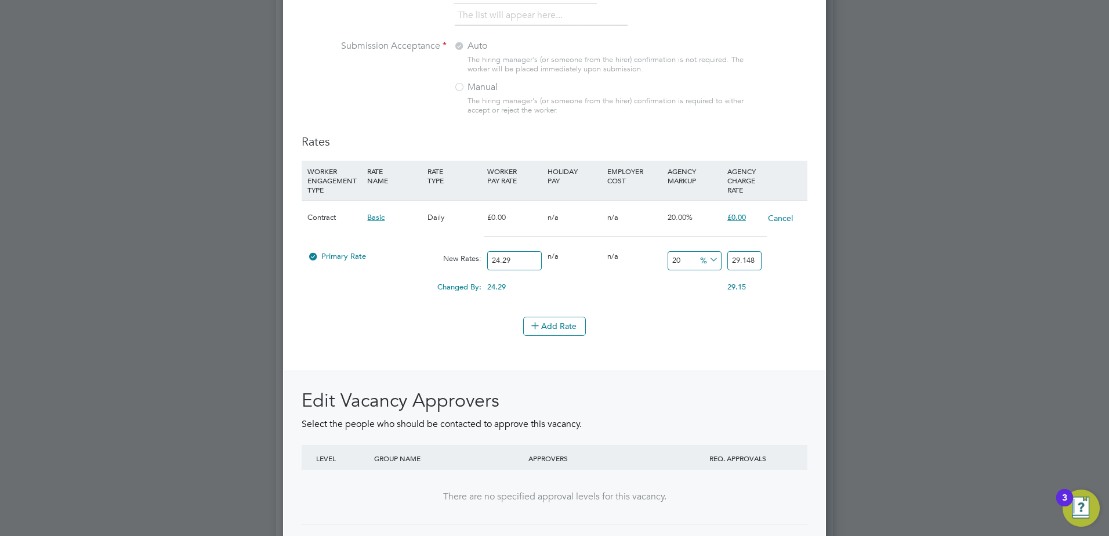
scroll to position [1276, 0]
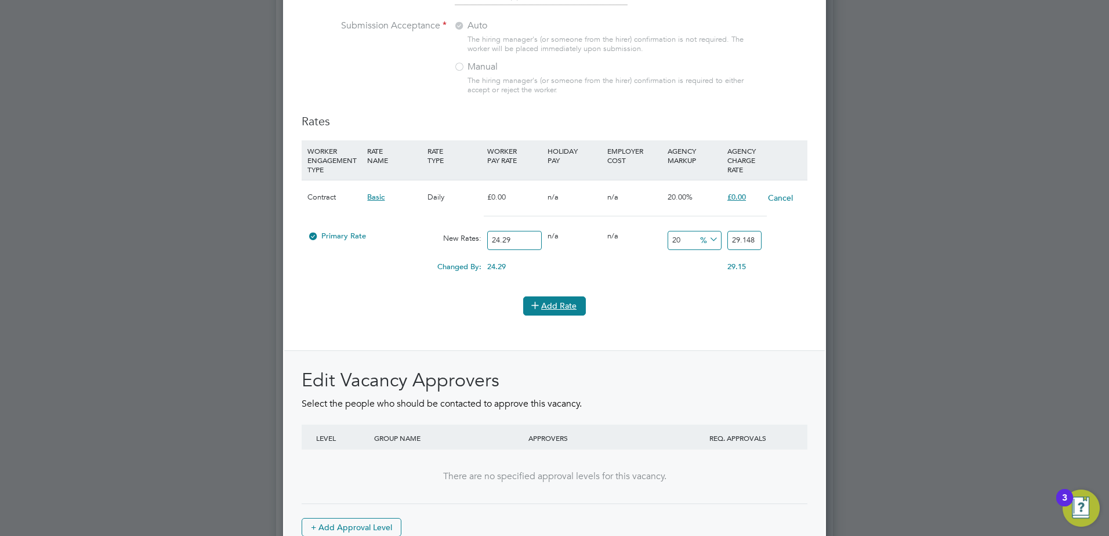
click at [538, 308] on icon at bounding box center [535, 304] width 9 height 9
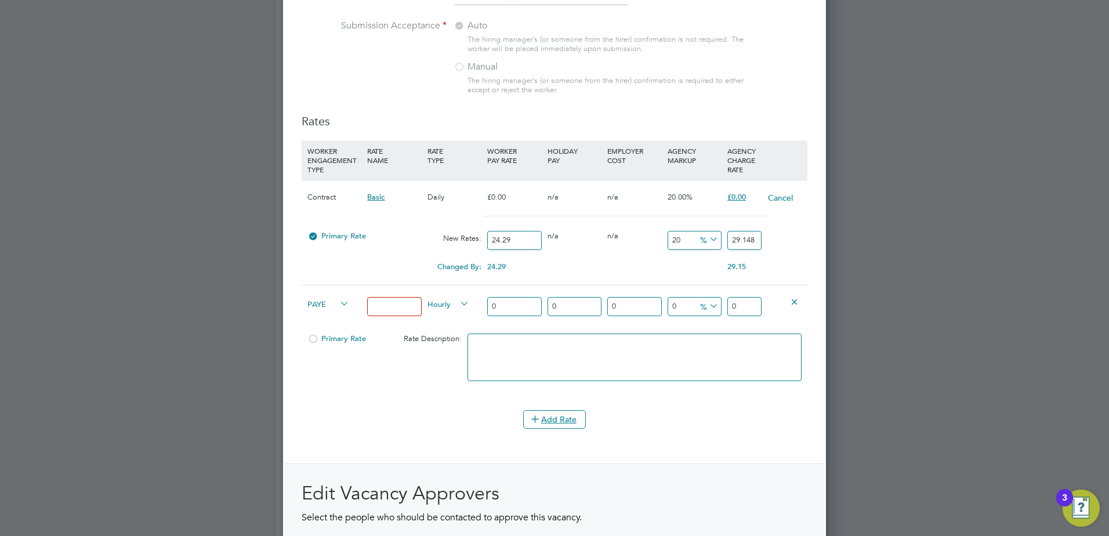
click at [781, 199] on button "Cancel" at bounding box center [780, 198] width 26 height 12
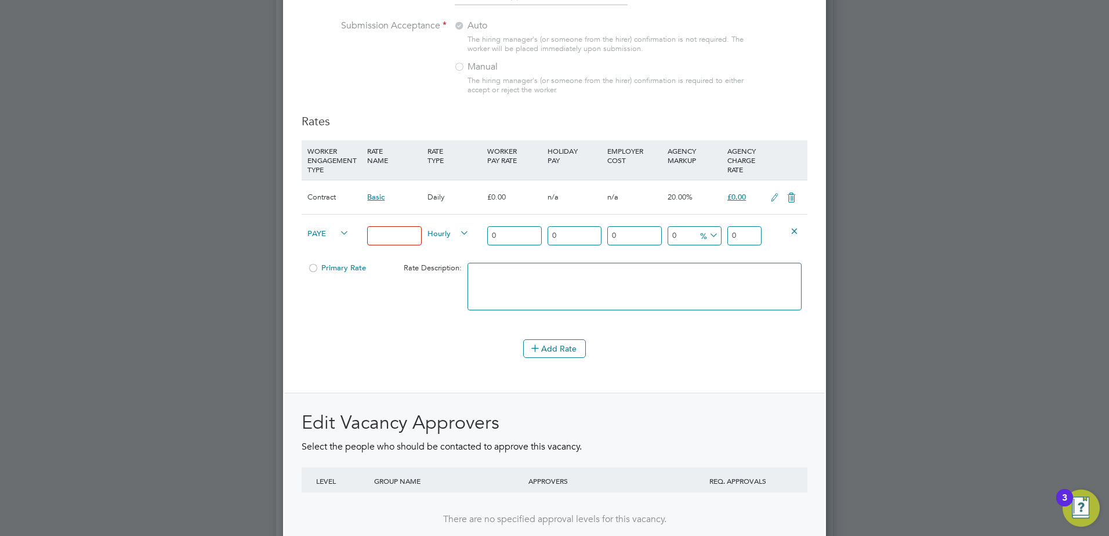
scroll to position [1883, 544]
click at [798, 197] on icon at bounding box center [791, 197] width 15 height 9
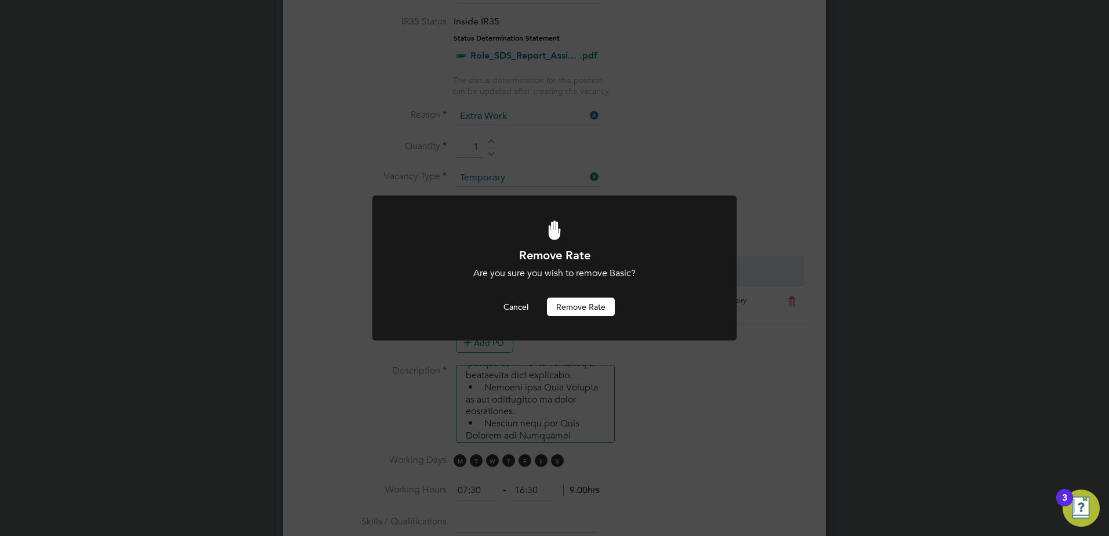
click at [606, 305] on button "Remove rate" at bounding box center [581, 307] width 68 height 19
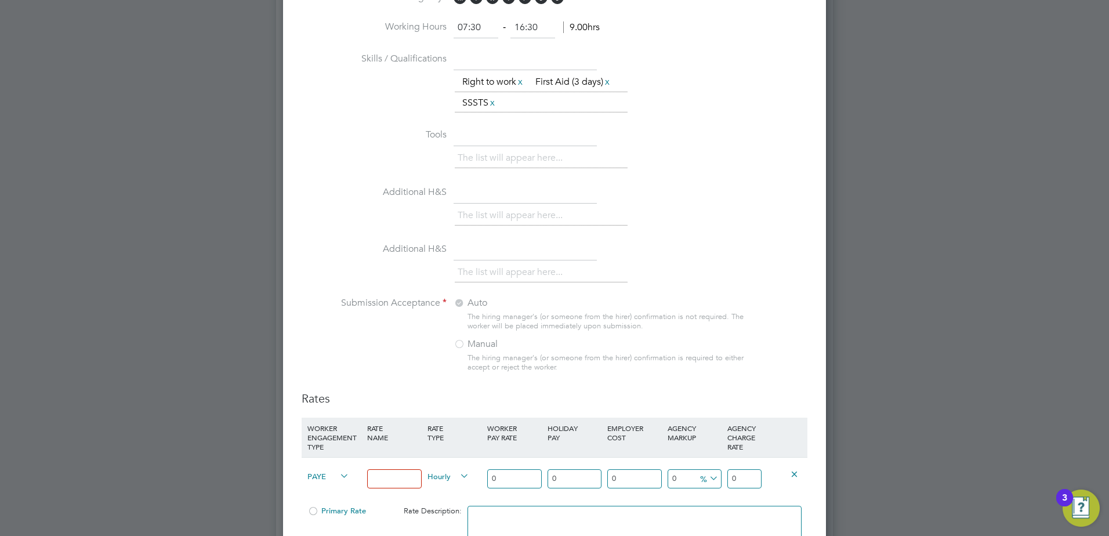
scroll to position [1058, 0]
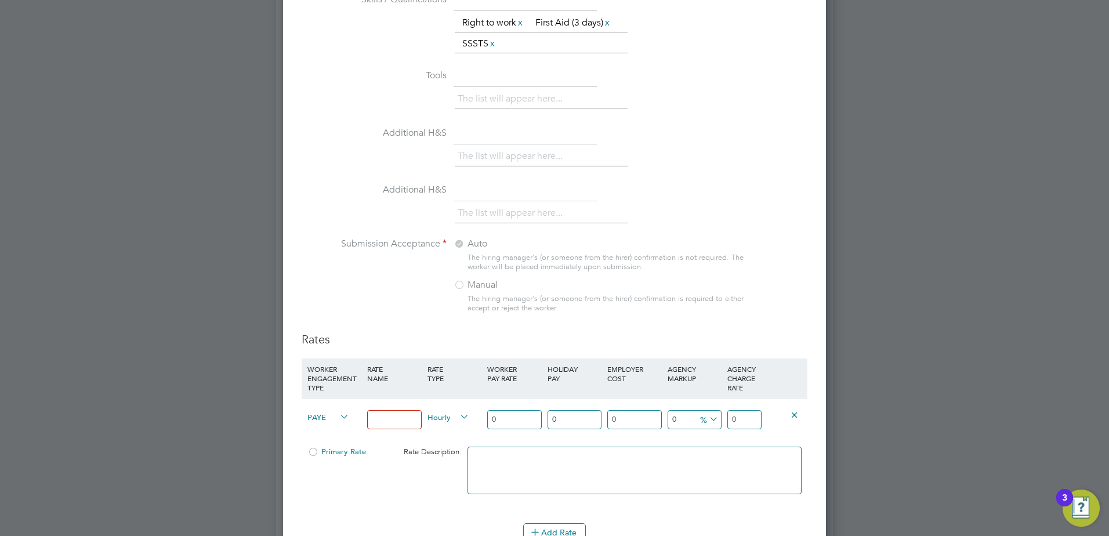
click at [404, 422] on input at bounding box center [394, 419] width 54 height 19
type input "2"
type input "Finishing Foreman zone 3"
click at [492, 422] on input "0" at bounding box center [514, 419] width 54 height 19
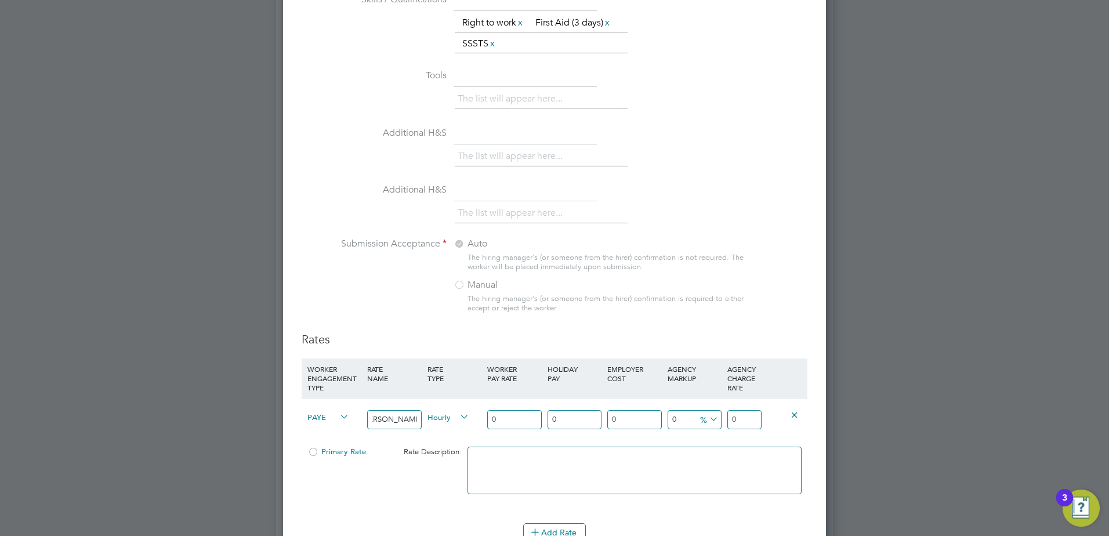
scroll to position [0, 0]
click at [498, 418] on input "0" at bounding box center [514, 419] width 54 height 19
type input "2"
type input "24"
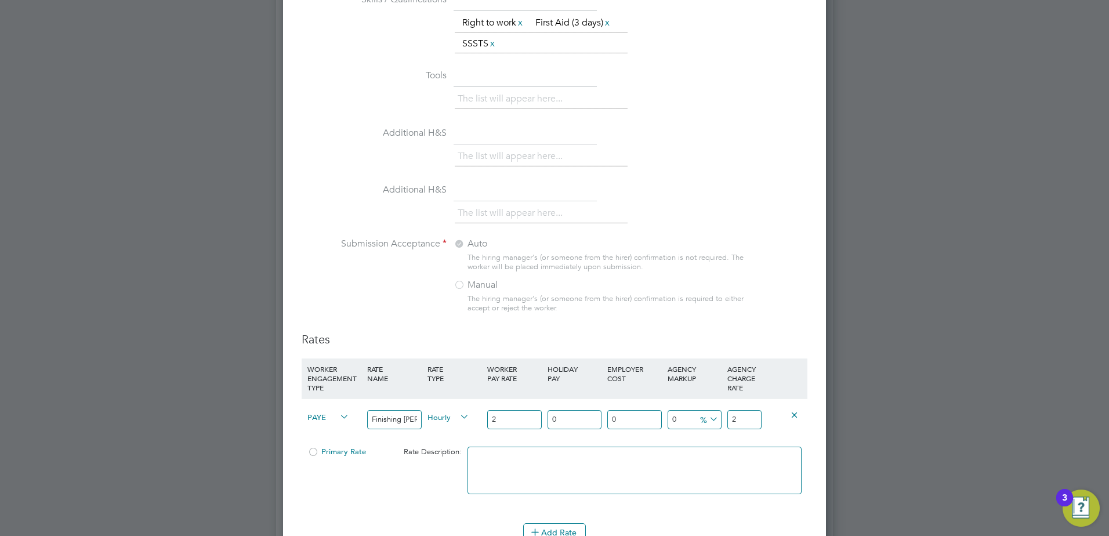
type input "24"
type input "24.2"
type input "24.29"
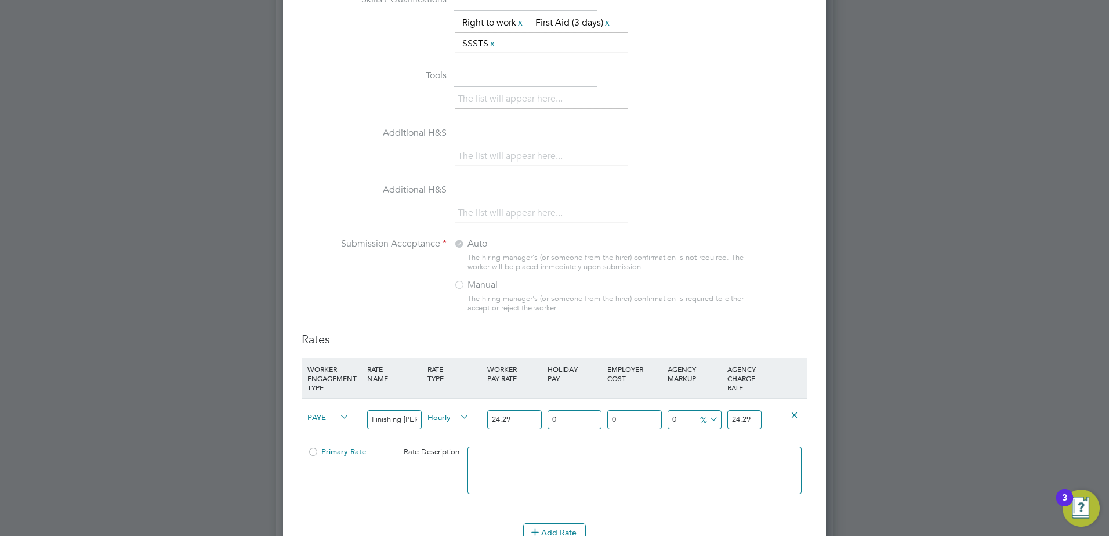
type input "24.29"
click at [707, 418] on icon at bounding box center [707, 419] width 0 height 16
click at [680, 421] on input "0" at bounding box center [695, 419] width 54 height 19
type input "2"
type input "24.7758"
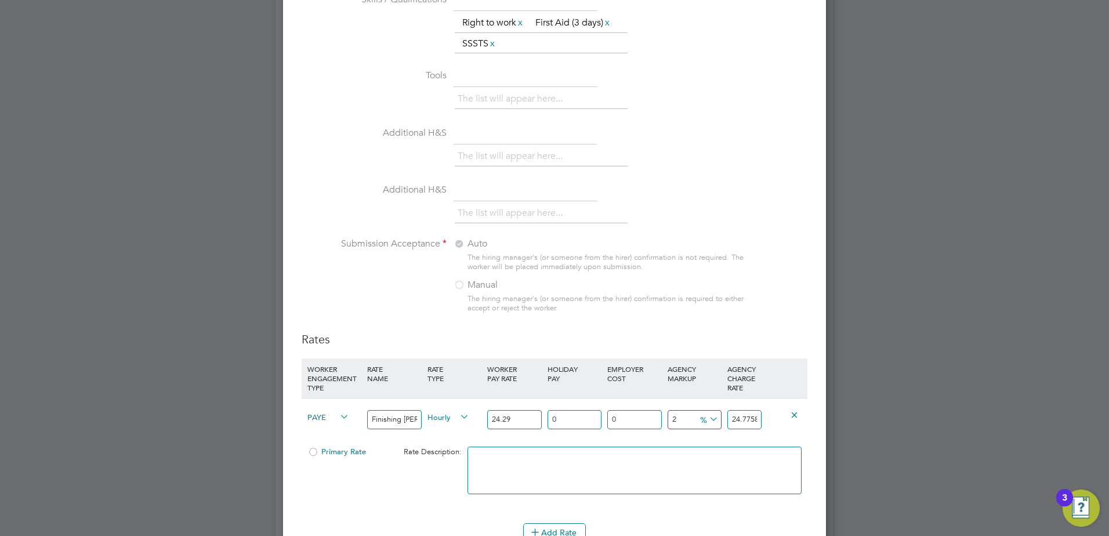
type input "20"
type input "29.148"
type input "20"
click at [773, 432] on div "PAYE Finishing Foreman zone 3 Hourly 24.29 0 n/a 0 n/a 20 4.858 % 29.148" at bounding box center [555, 419] width 506 height 43
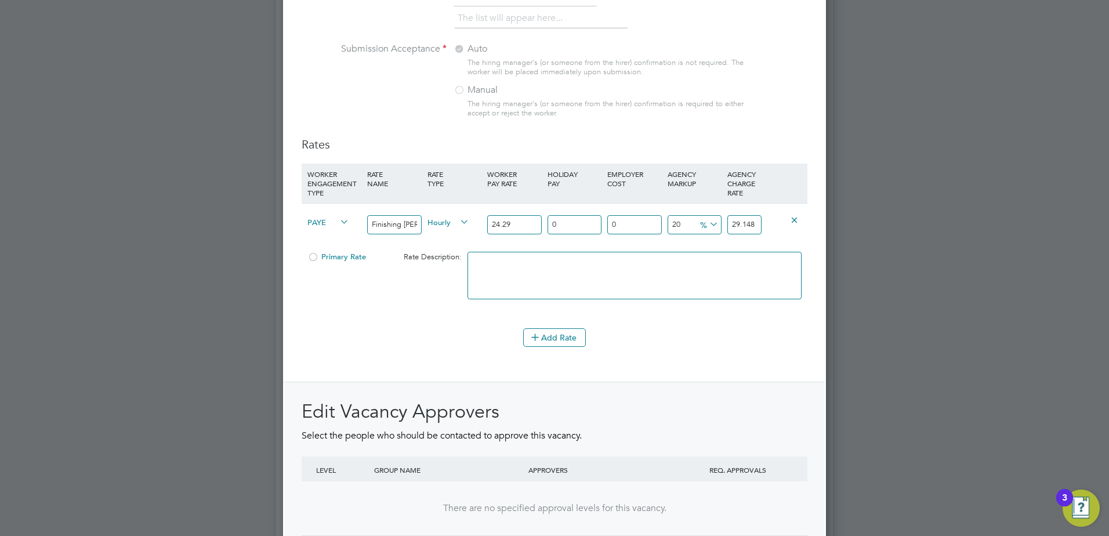
scroll to position [1241, 0]
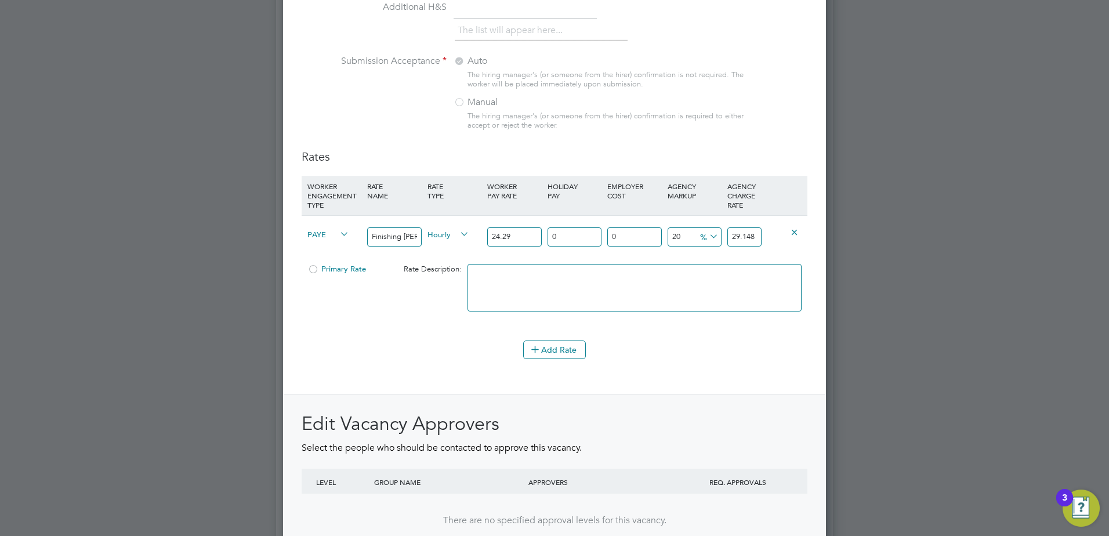
click at [755, 239] on input "29.148" at bounding box center [744, 236] width 34 height 19
click at [322, 270] on span "Primary Rate" at bounding box center [336, 269] width 59 height 10
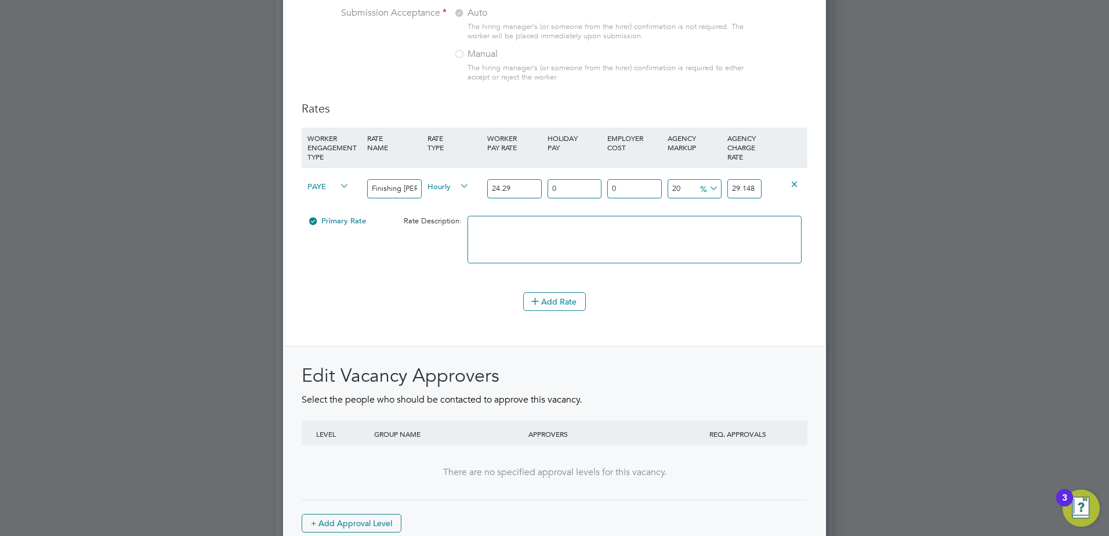
scroll to position [1299, 0]
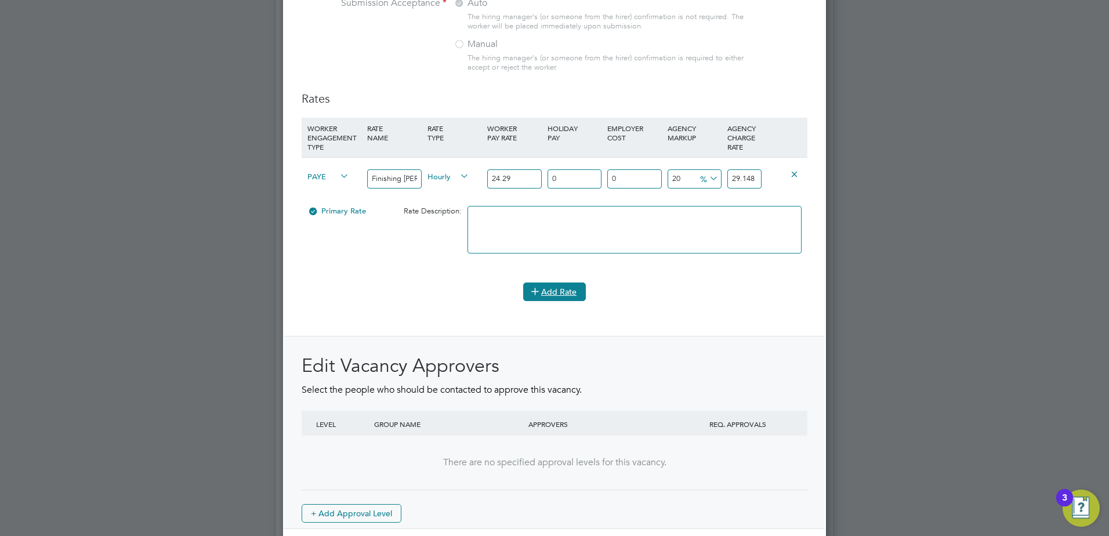
click at [547, 285] on button "Add Rate" at bounding box center [554, 291] width 63 height 19
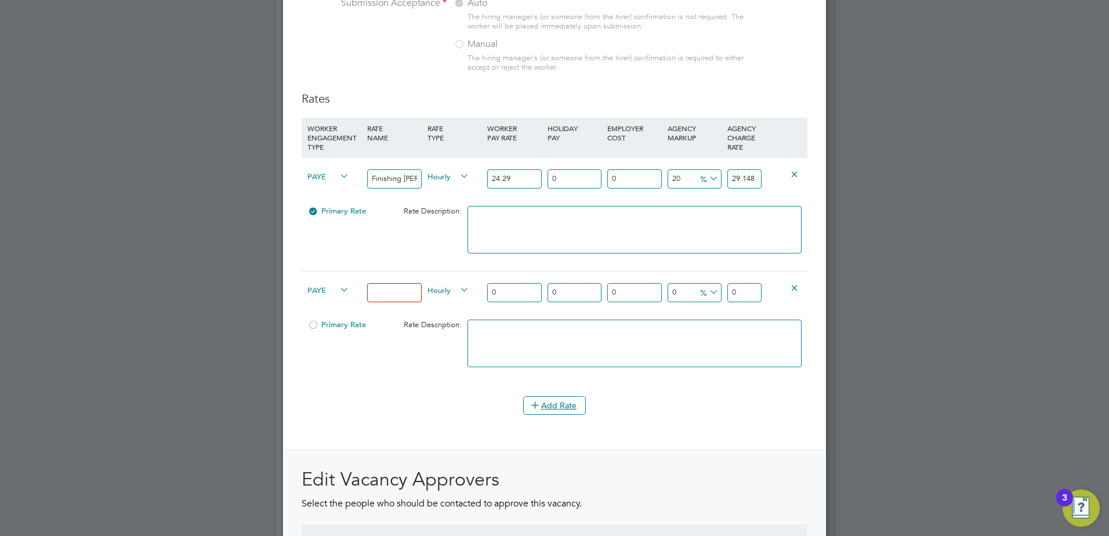
click at [790, 288] on icon at bounding box center [794, 287] width 9 height 9
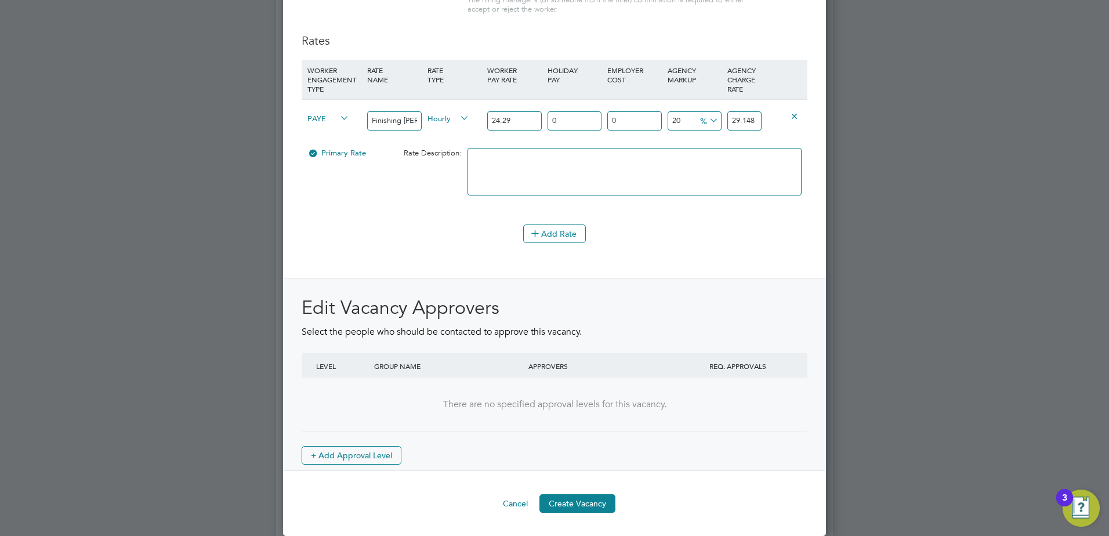
scroll to position [1299, 0]
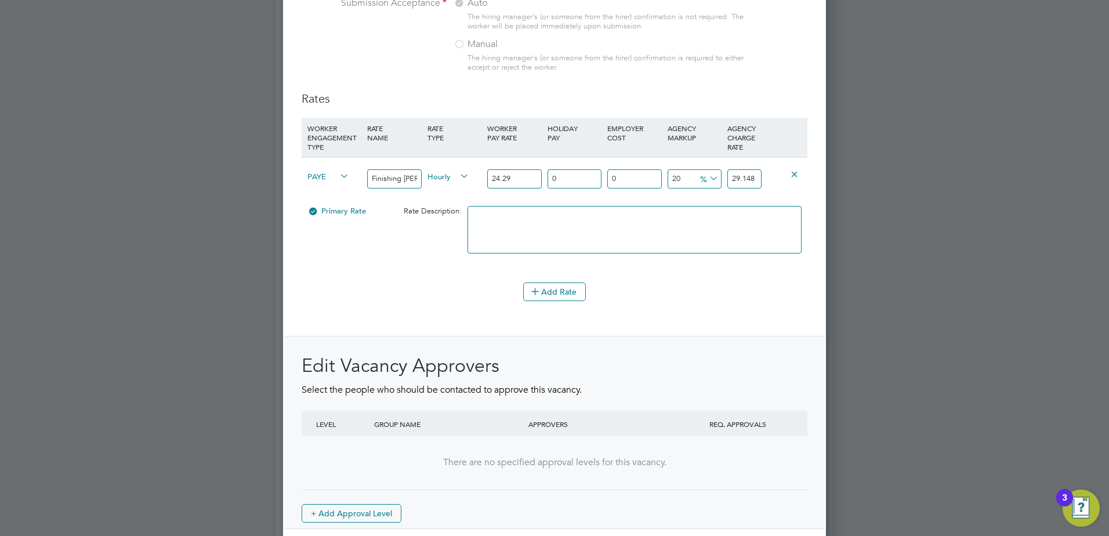
click at [736, 337] on div "Edit Vacancy Approvers Select the people who should be contacted to approve thi…" at bounding box center [554, 432] width 541 height 193
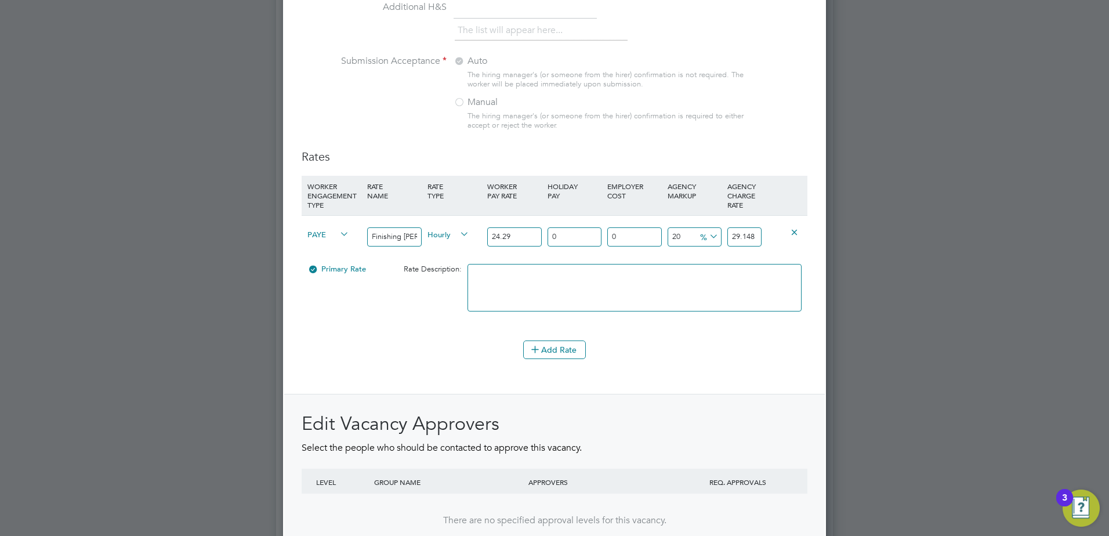
scroll to position [1357, 0]
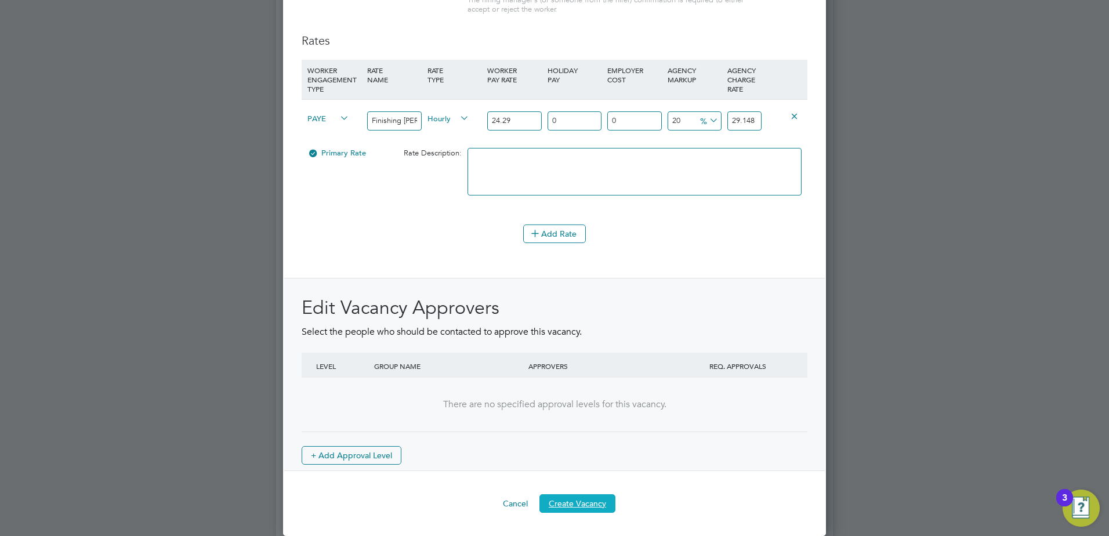
click at [591, 505] on button "Create Vacancy" at bounding box center [577, 503] width 76 height 19
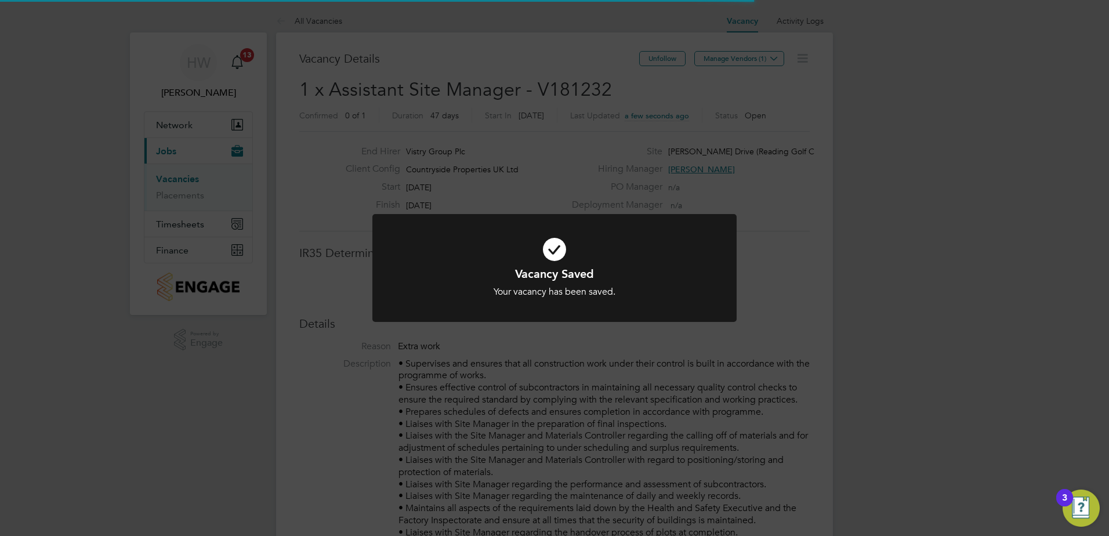
scroll to position [34, 81]
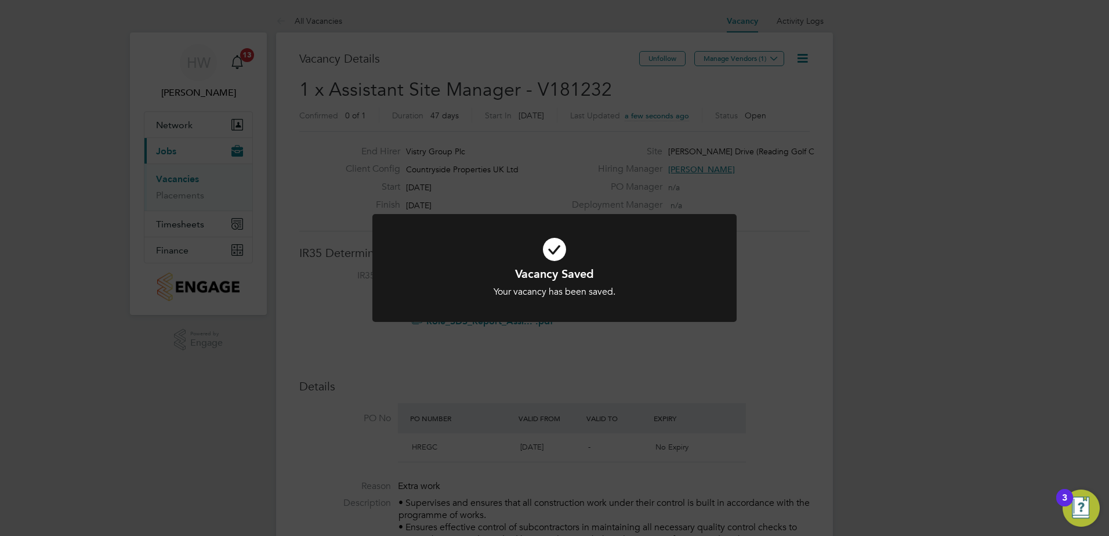
click at [641, 374] on div "Vacancy Saved Your vacancy has been saved. Cancel Okay" at bounding box center [554, 268] width 1109 height 536
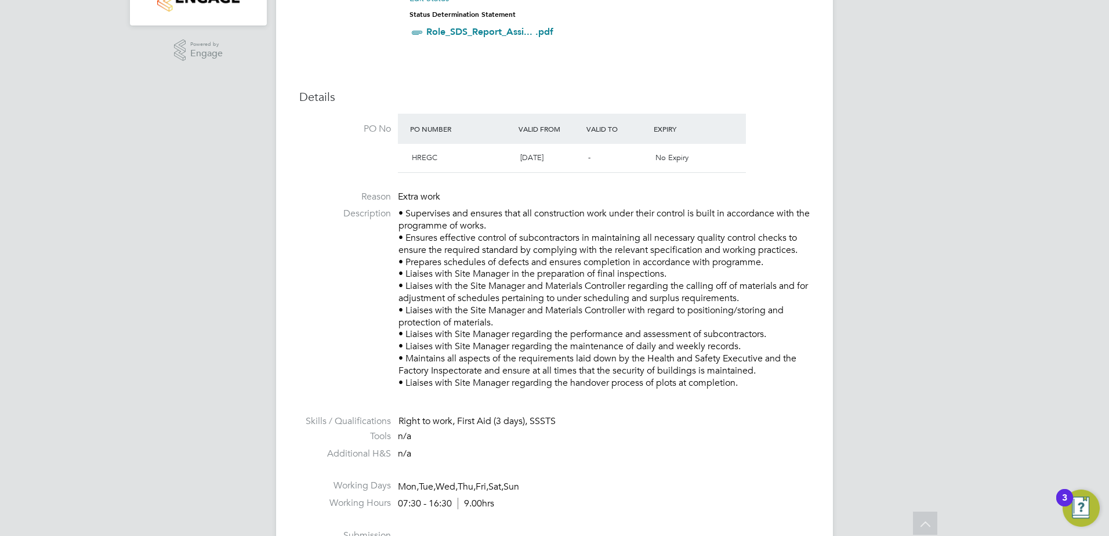
scroll to position [0, 0]
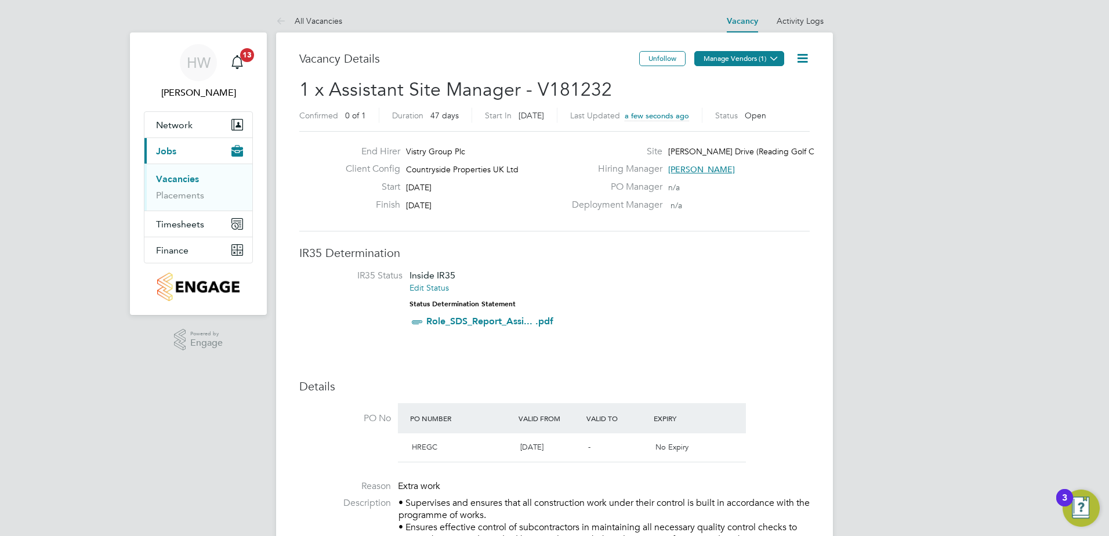
click at [723, 60] on button "Manage Vendors (1)" at bounding box center [739, 58] width 90 height 15
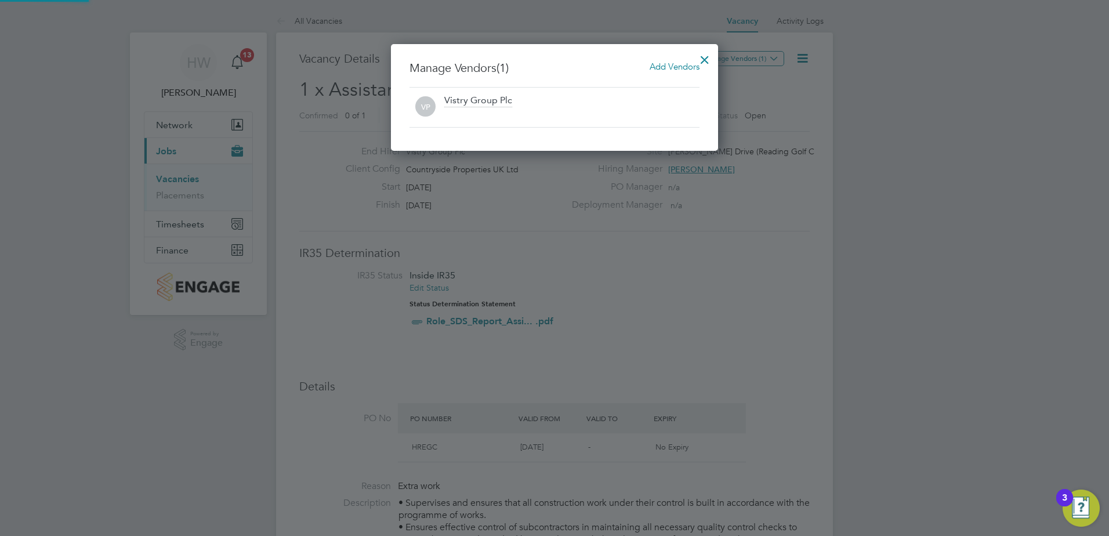
scroll to position [107, 328]
click at [661, 71] on span "Add Vendors" at bounding box center [675, 66] width 50 height 11
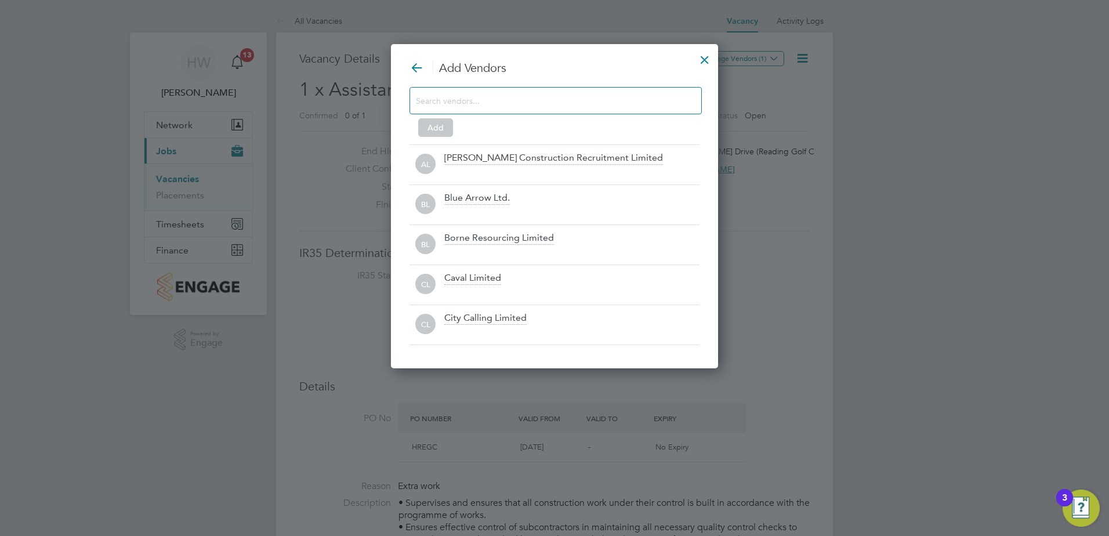
click at [607, 92] on div at bounding box center [556, 100] width 292 height 27
click at [607, 96] on input at bounding box center [546, 100] width 261 height 15
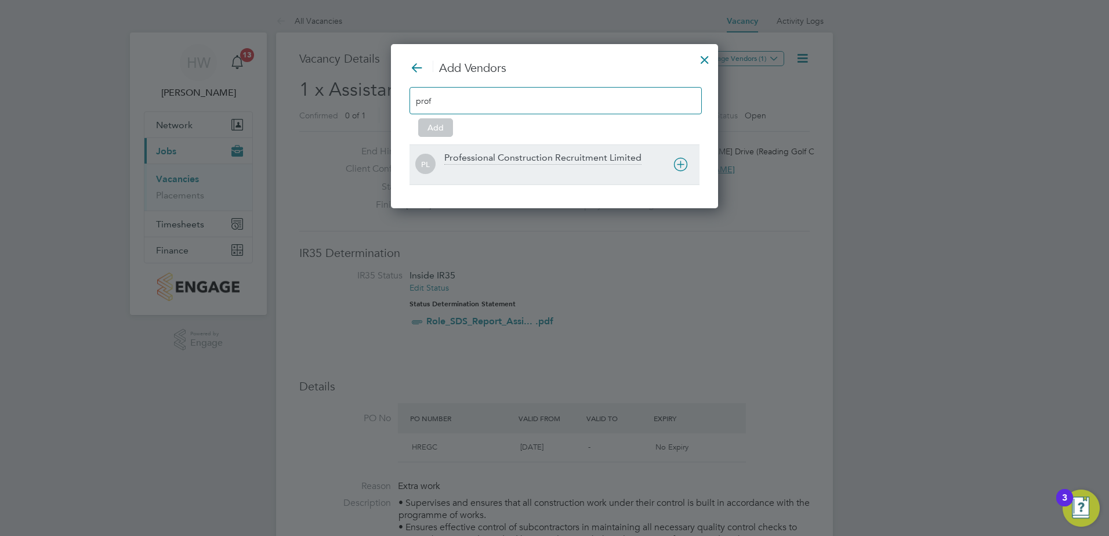
type input "prof"
click at [597, 157] on div "Professional Construction Recruitment Limited" at bounding box center [542, 158] width 197 height 13
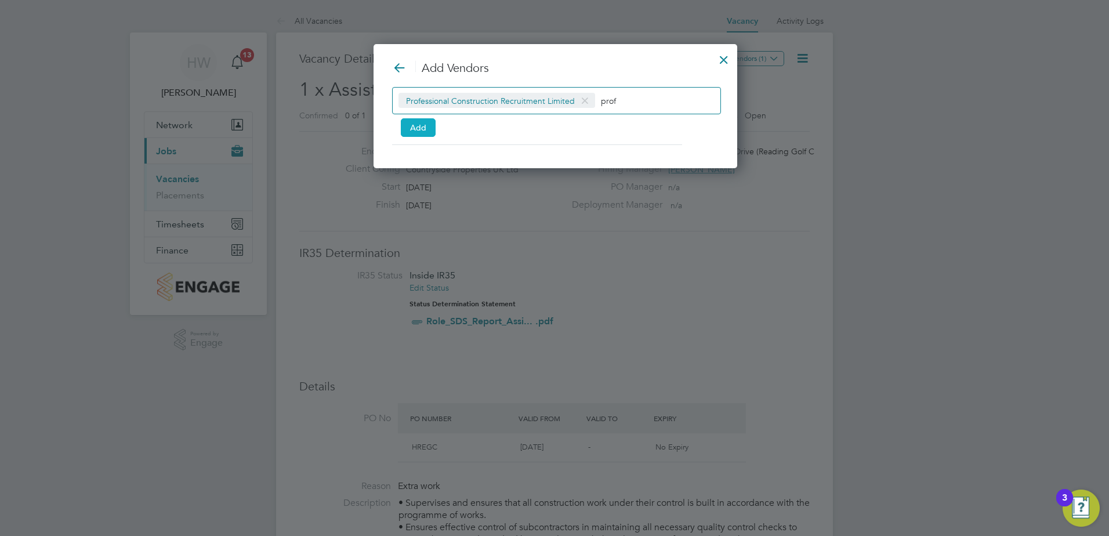
click at [427, 128] on button "Add" at bounding box center [418, 127] width 35 height 19
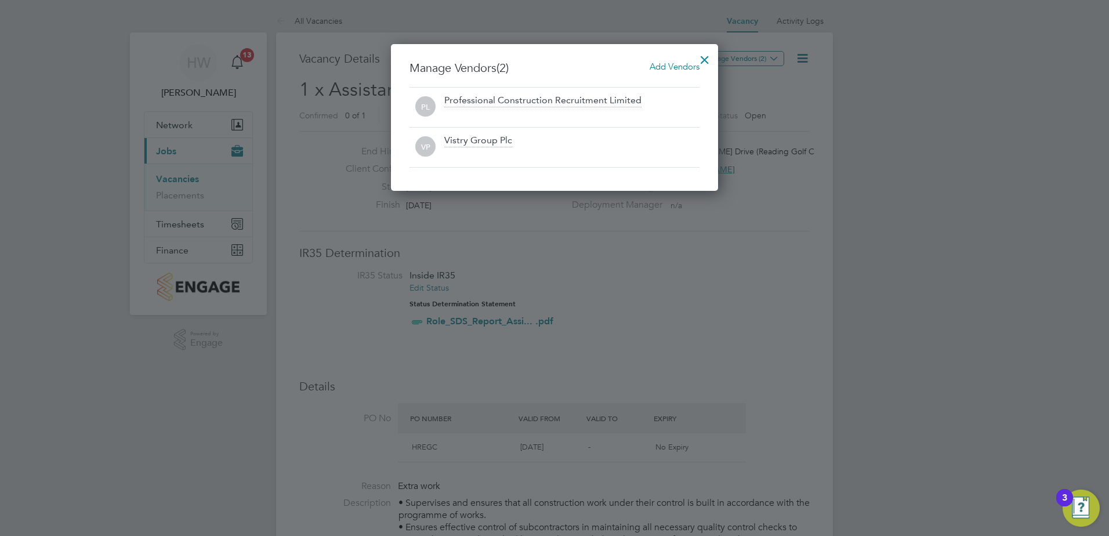
click at [701, 52] on div at bounding box center [704, 56] width 21 height 21
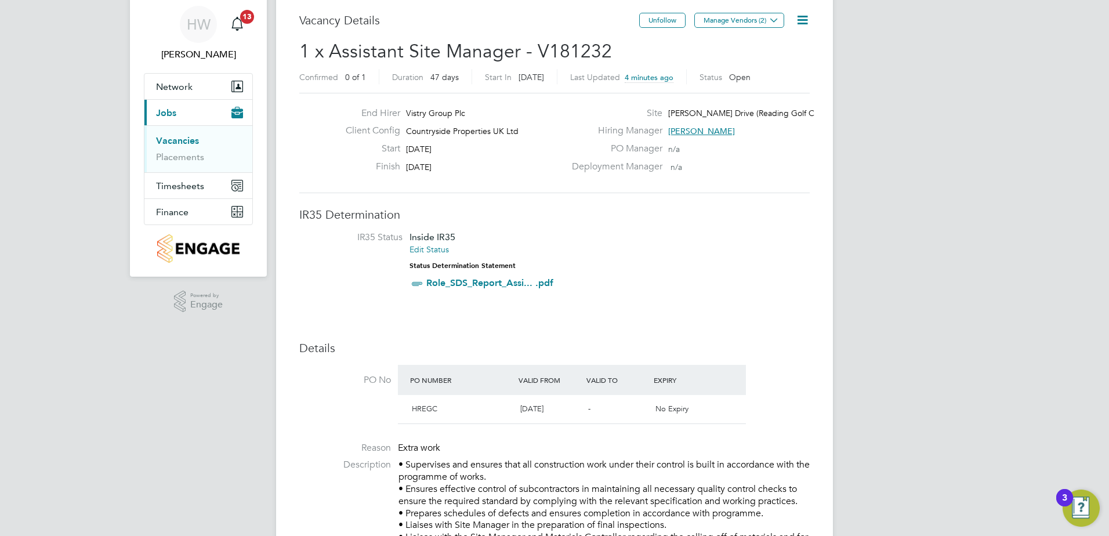
scroll to position [58, 0]
